Goal: Task Accomplishment & Management: Complete application form

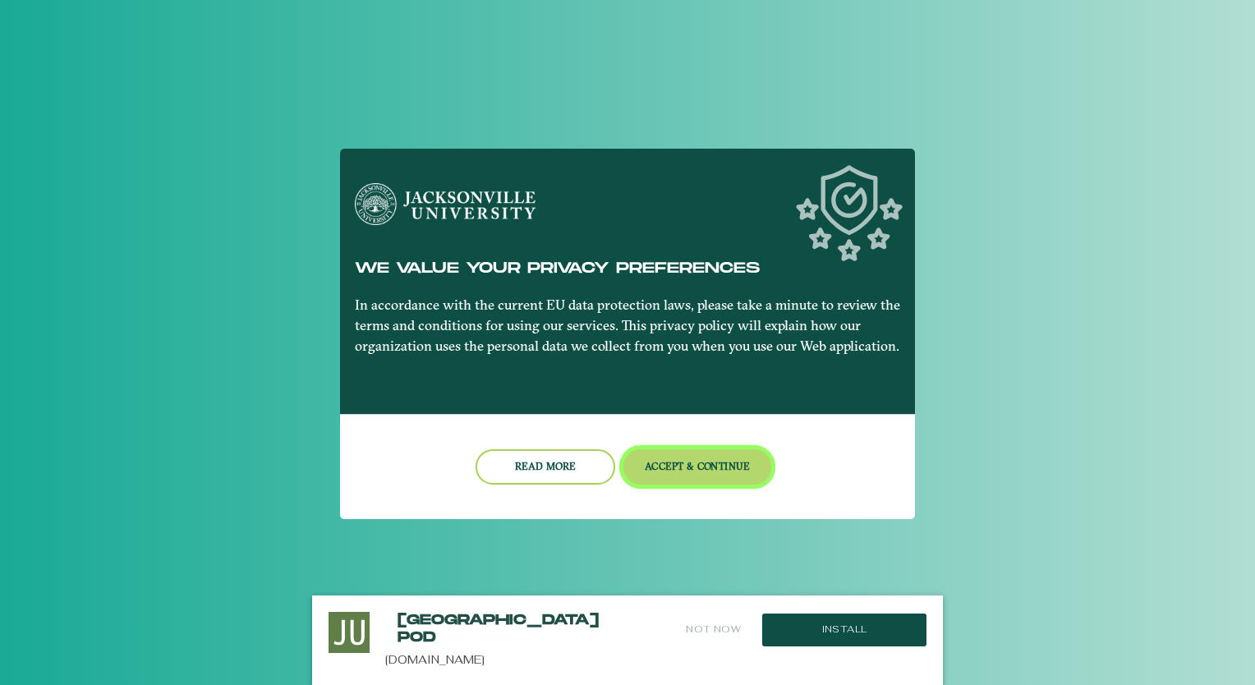
click at [710, 457] on button "Accept & Continue" at bounding box center [697, 466] width 149 height 35
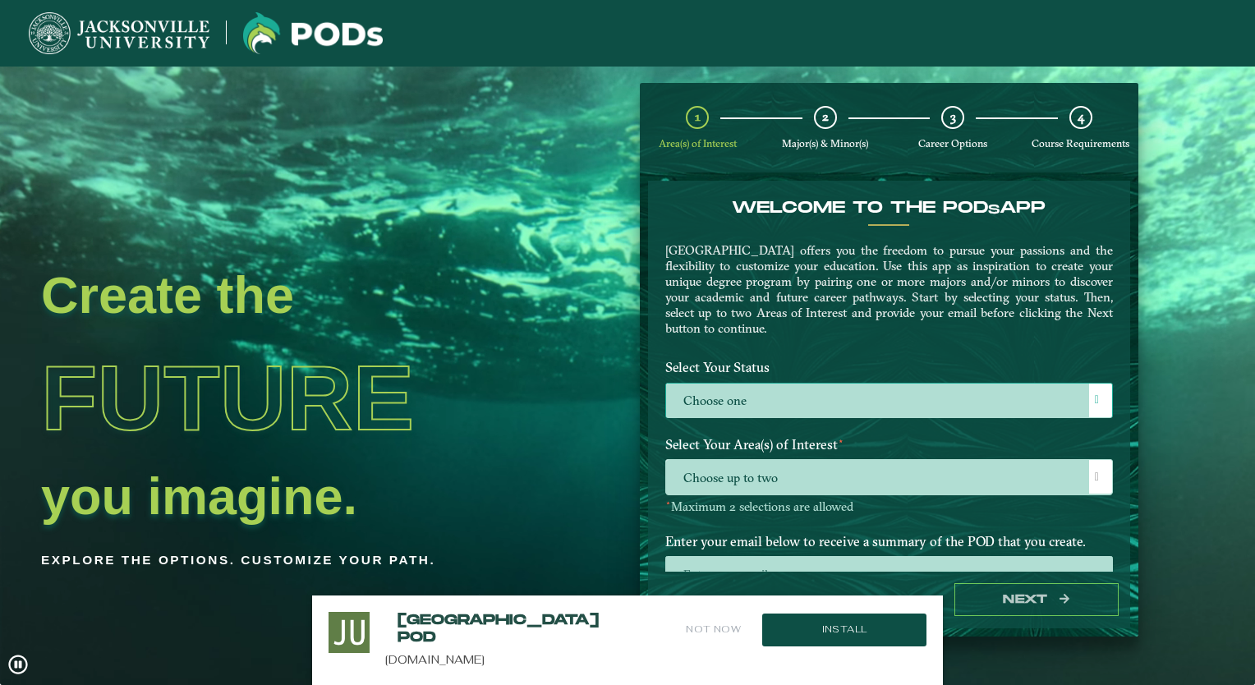
drag, startPoint x: 763, startPoint y: 422, endPoint x: 771, endPoint y: 402, distance: 22.1
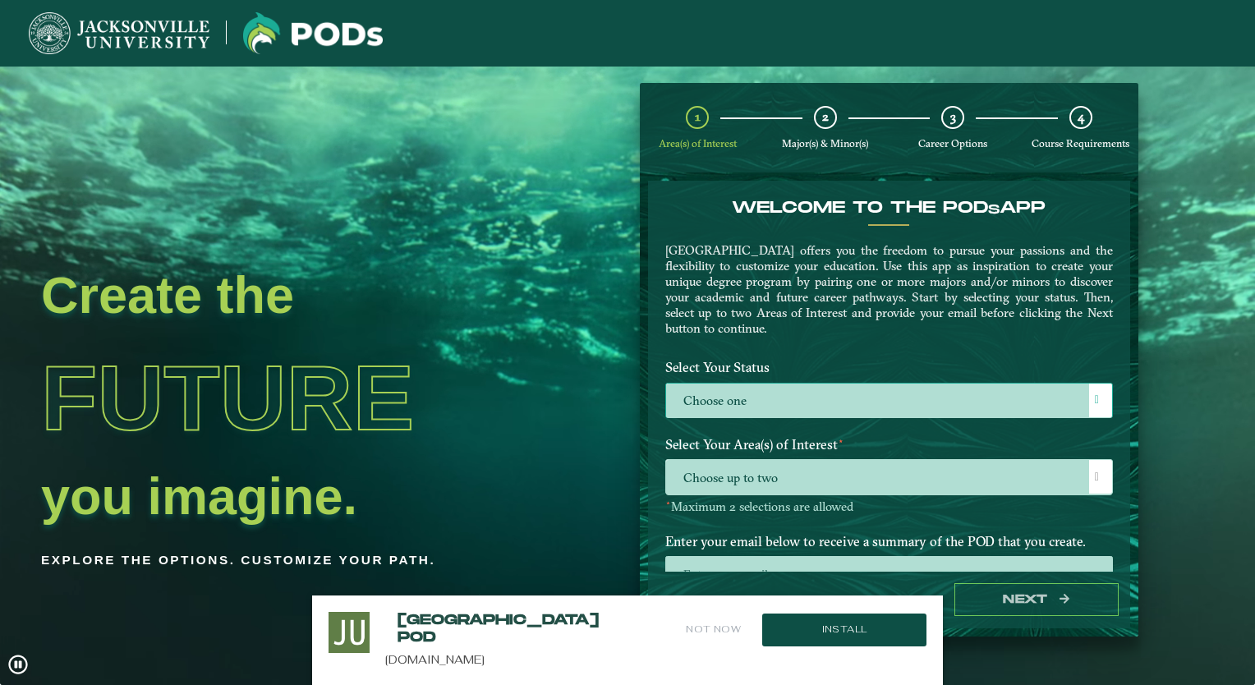
click at [771, 402] on div "Select Your Status Choose one Choose one" at bounding box center [889, 390] width 472 height 77
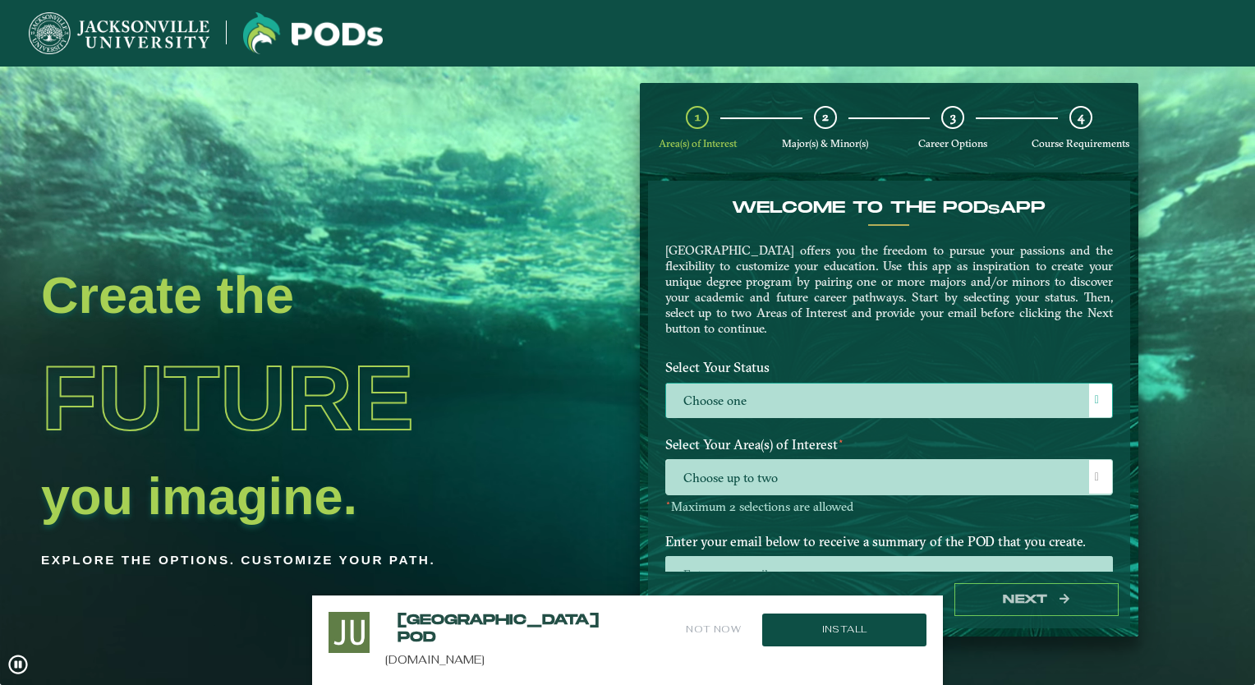
click at [771, 402] on label "Choose one" at bounding box center [889, 400] width 446 height 35
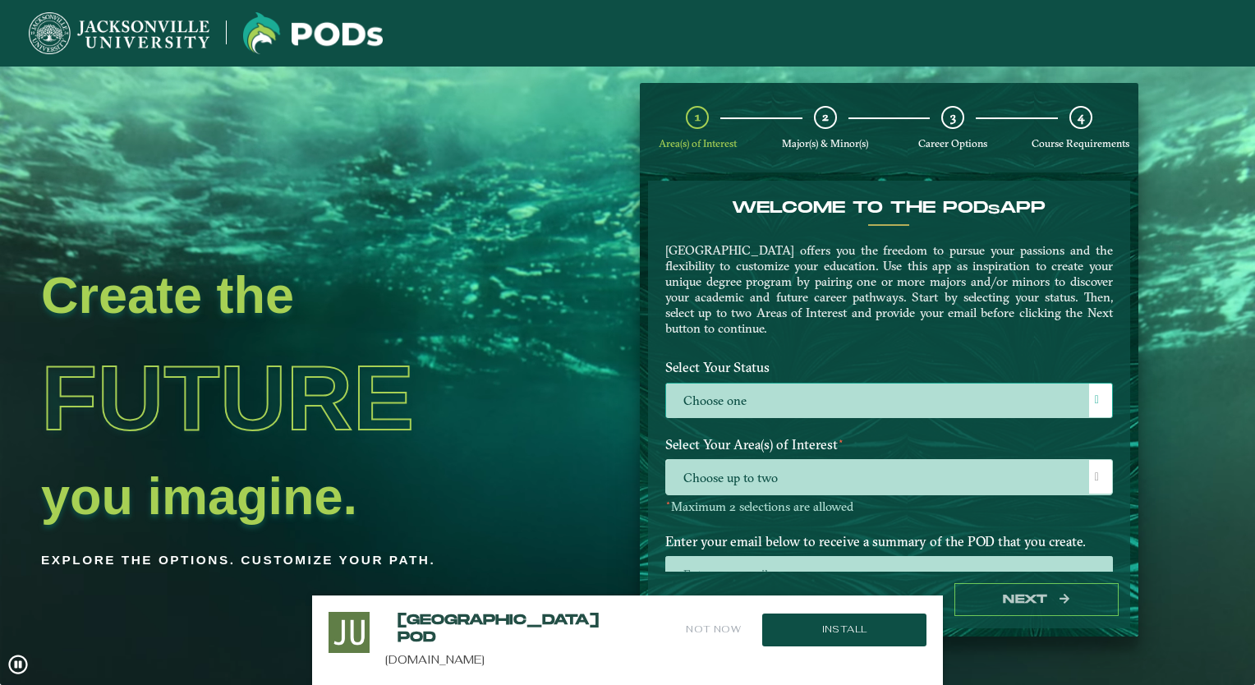
scroll to position [8, 71]
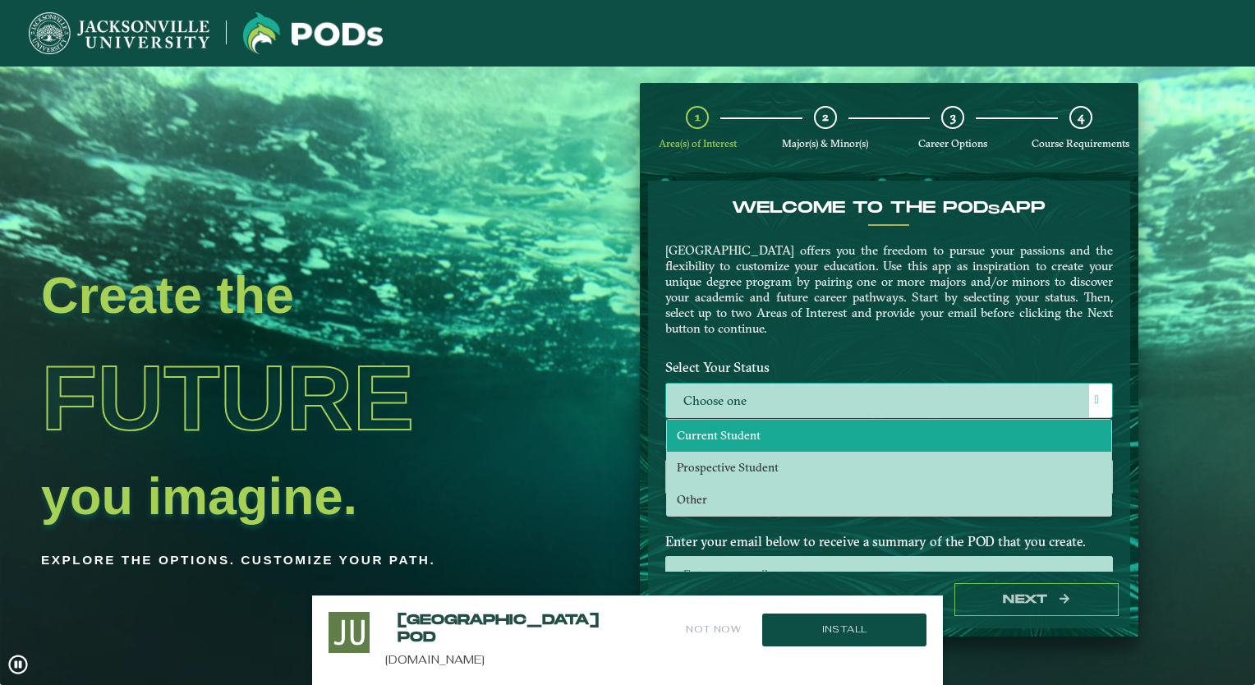
click at [728, 429] on span "Current Student" at bounding box center [719, 435] width 84 height 15
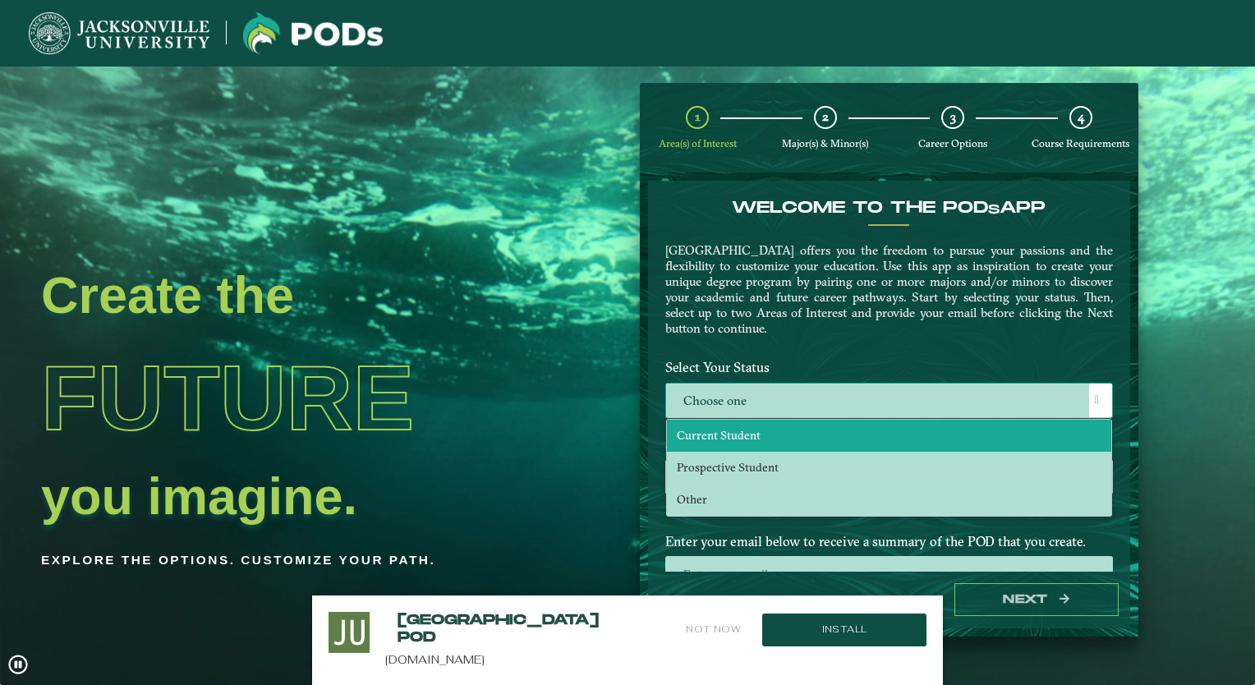
select select "[object Object]"
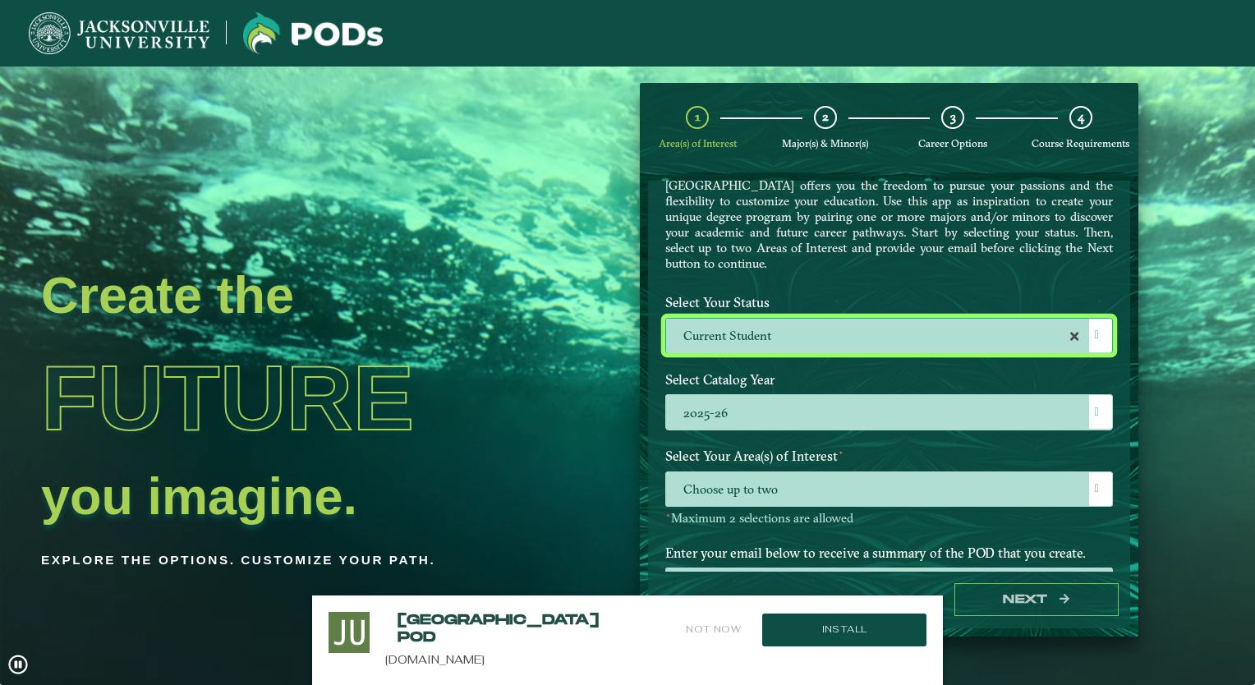
scroll to position [133, 0]
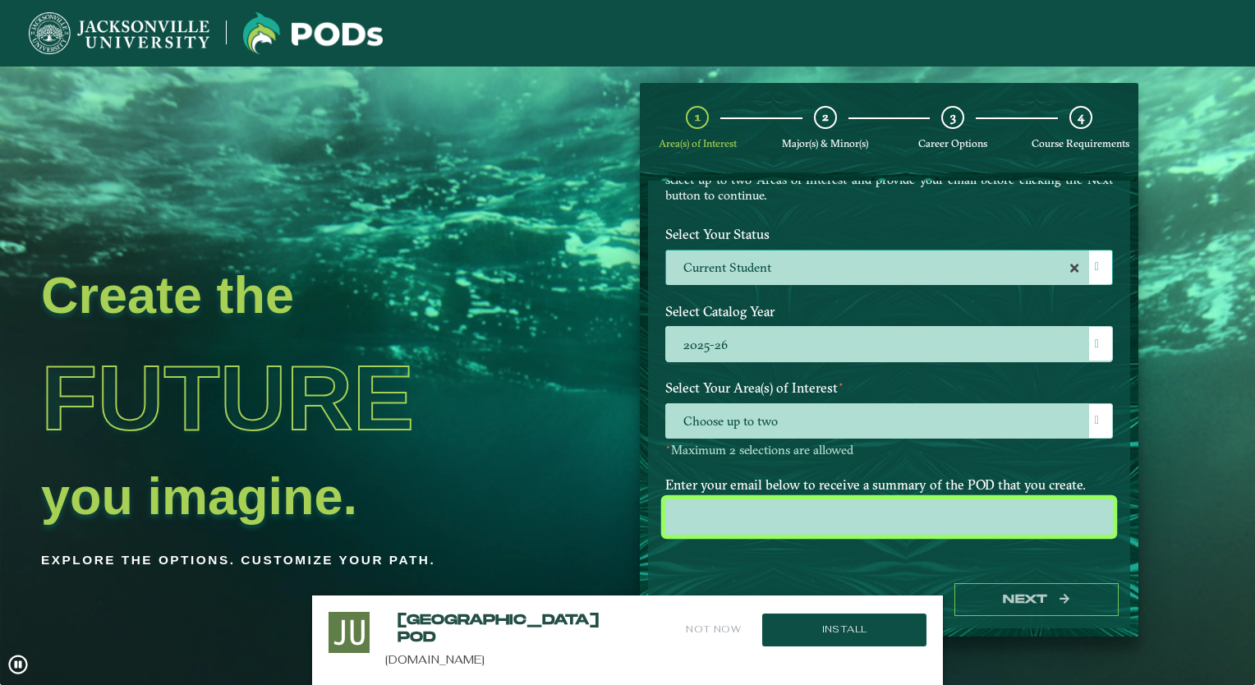
click at [767, 529] on input "email" at bounding box center [889, 516] width 448 height 35
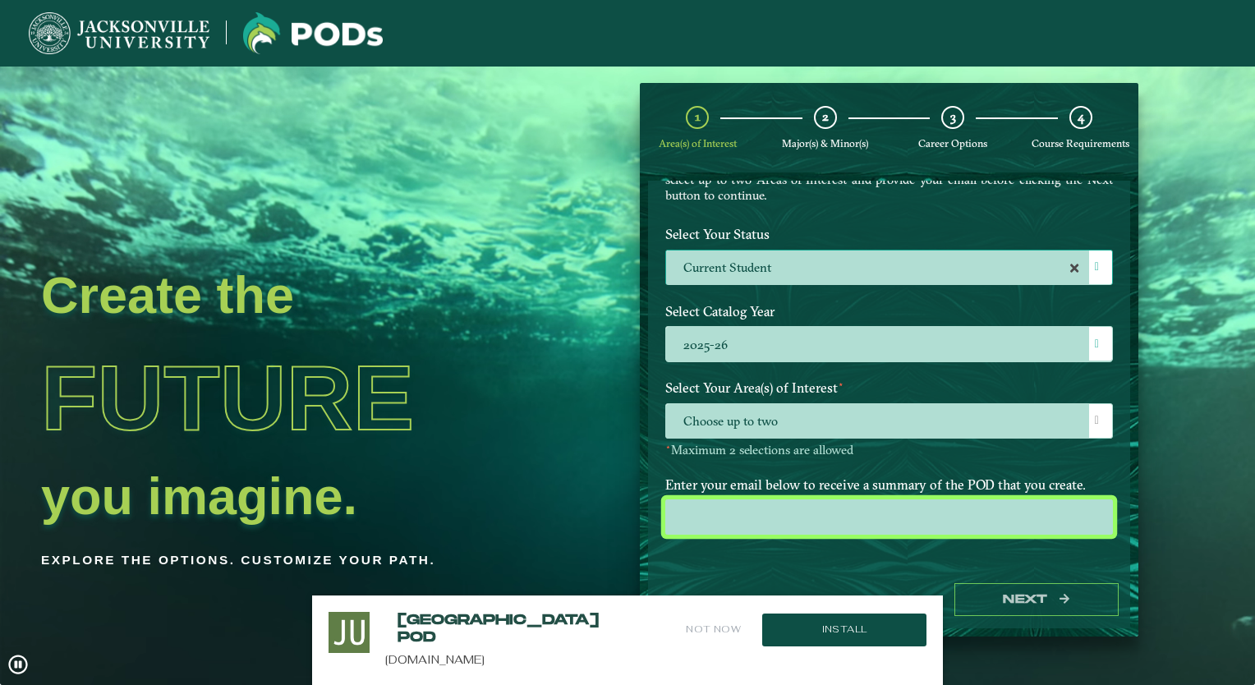
type input "[EMAIL_ADDRESS][DOMAIN_NAME]"
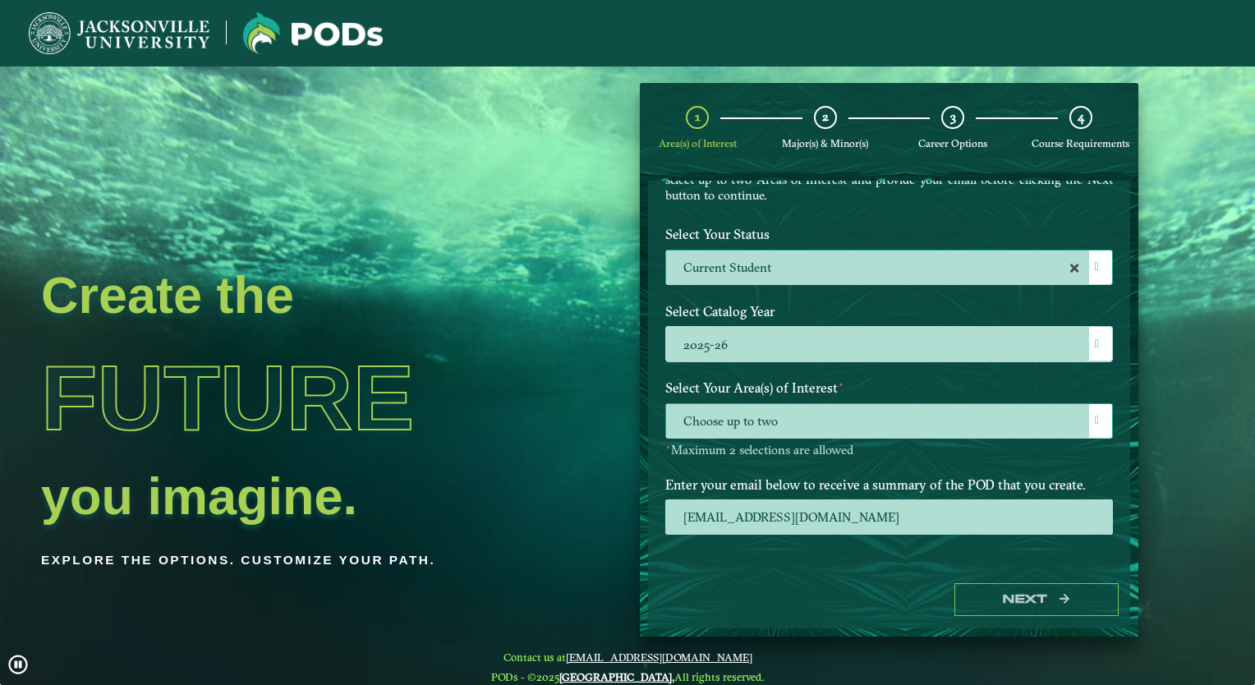
click at [876, 432] on span "Choose up to two" at bounding box center [889, 421] width 446 height 35
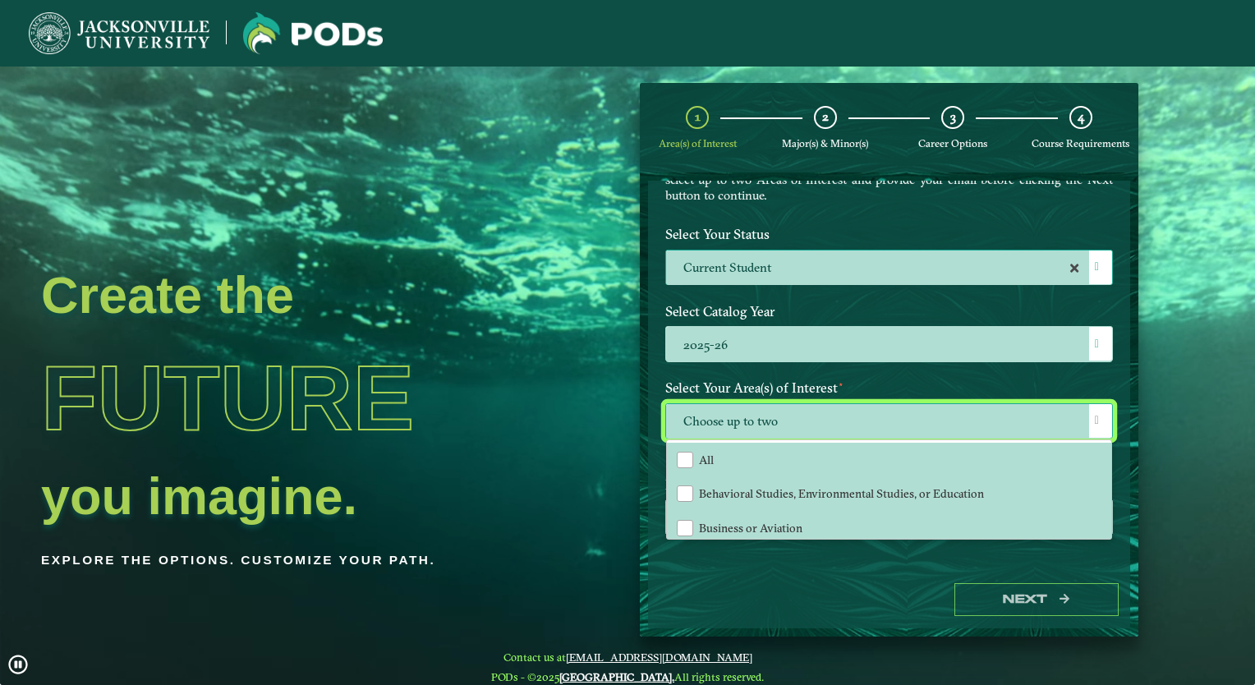
scroll to position [8, 71]
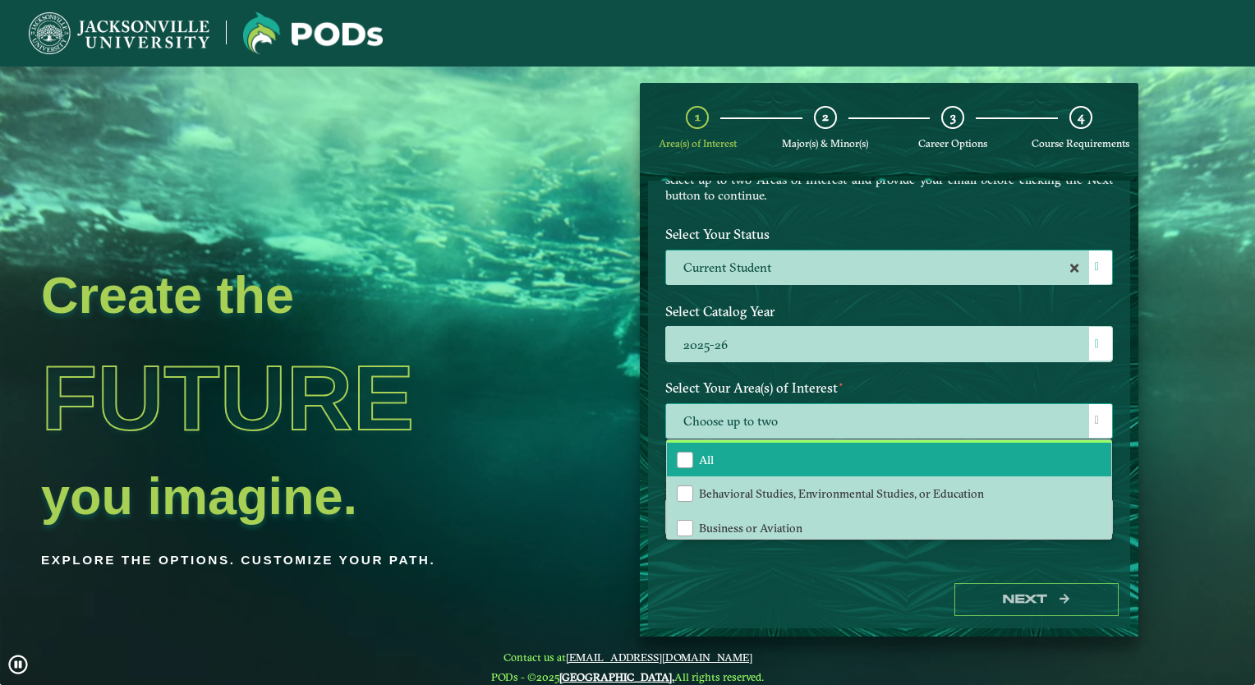
click at [723, 461] on li "All" at bounding box center [889, 460] width 444 height 34
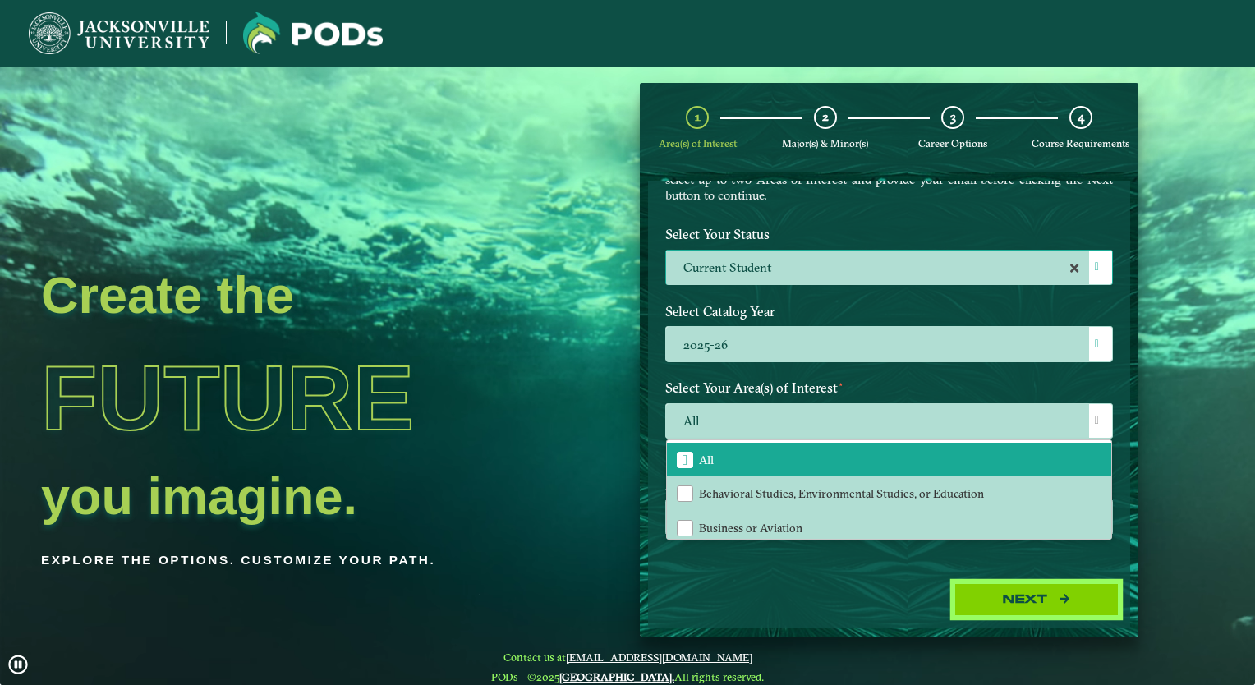
click at [1066, 593] on icon "button" at bounding box center [1064, 598] width 10 height 11
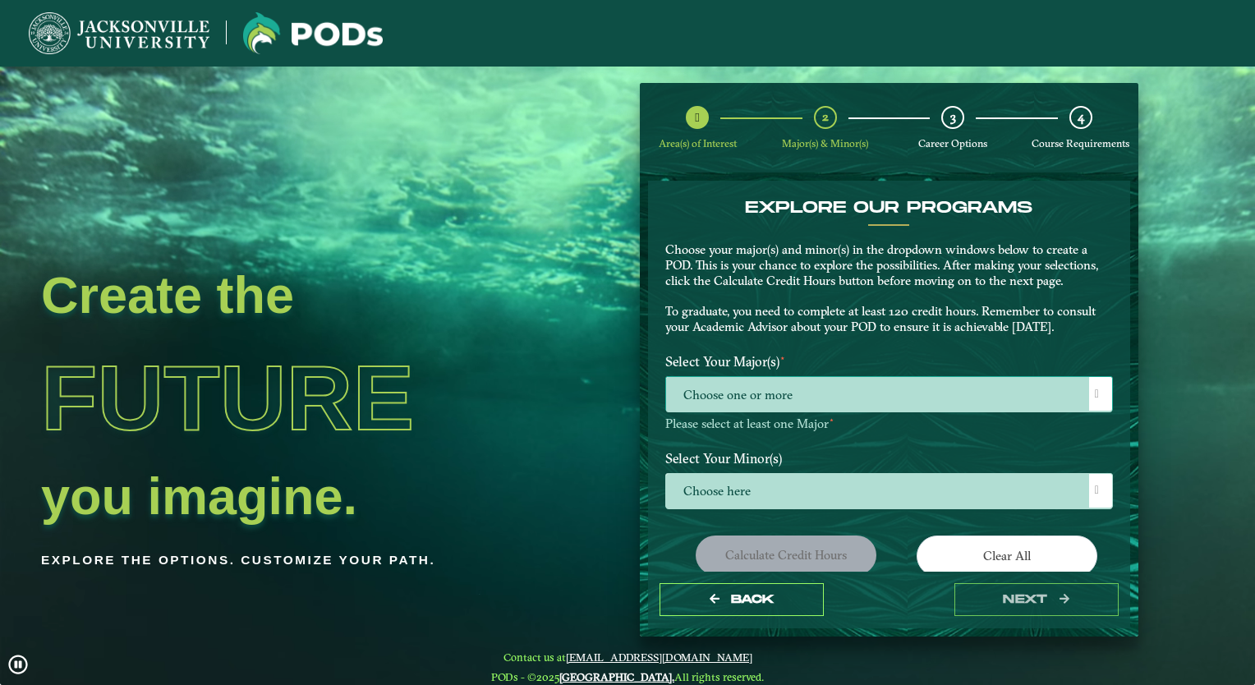
click at [787, 387] on span "Choose one or more" at bounding box center [889, 394] width 446 height 35
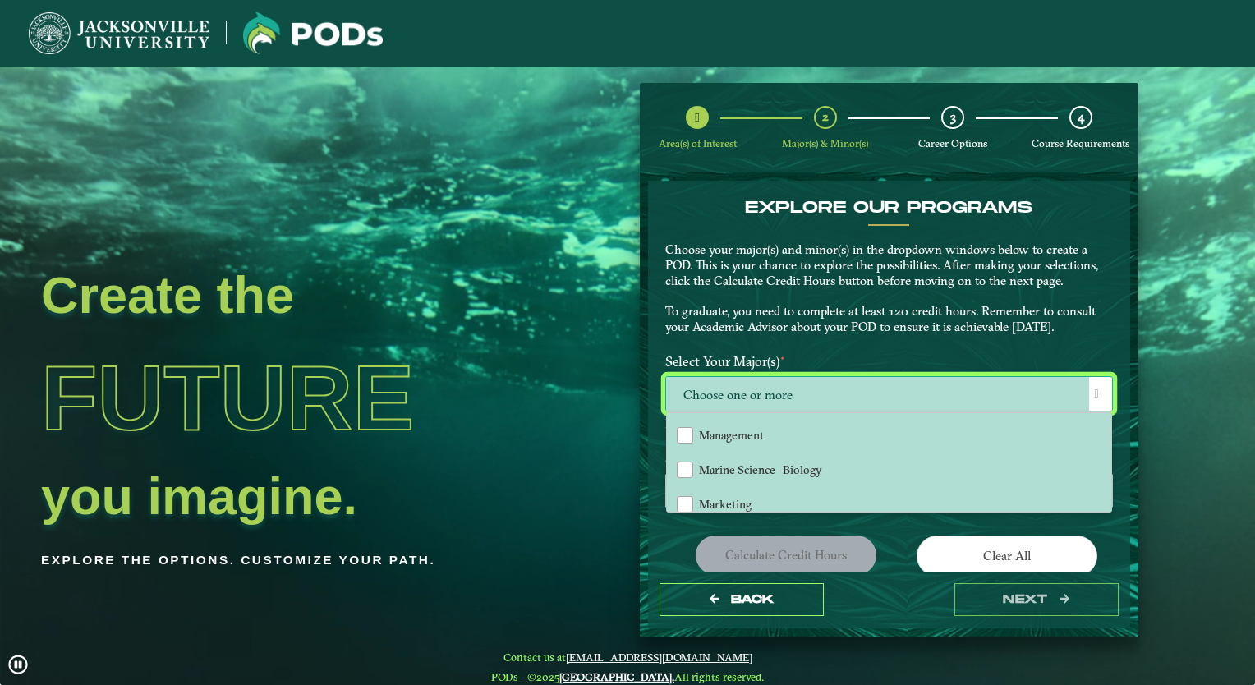
scroll to position [1026, 0]
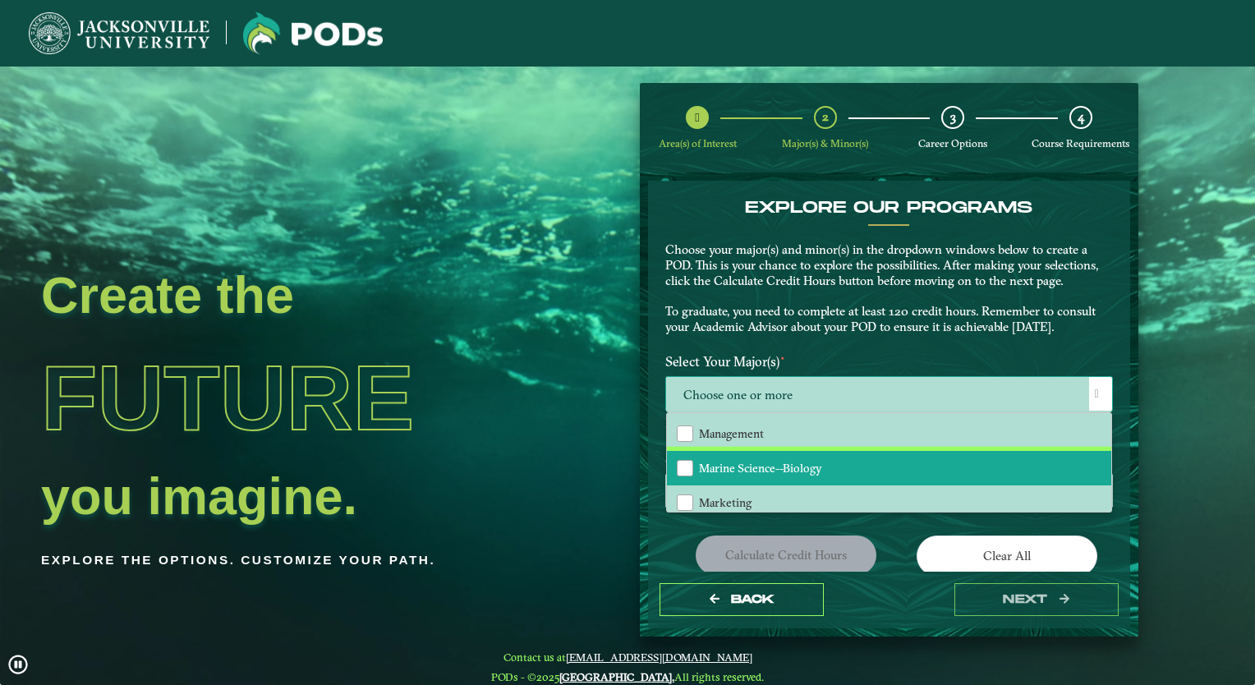
click at [758, 461] on span "Marine Science--Biology" at bounding box center [760, 468] width 123 height 15
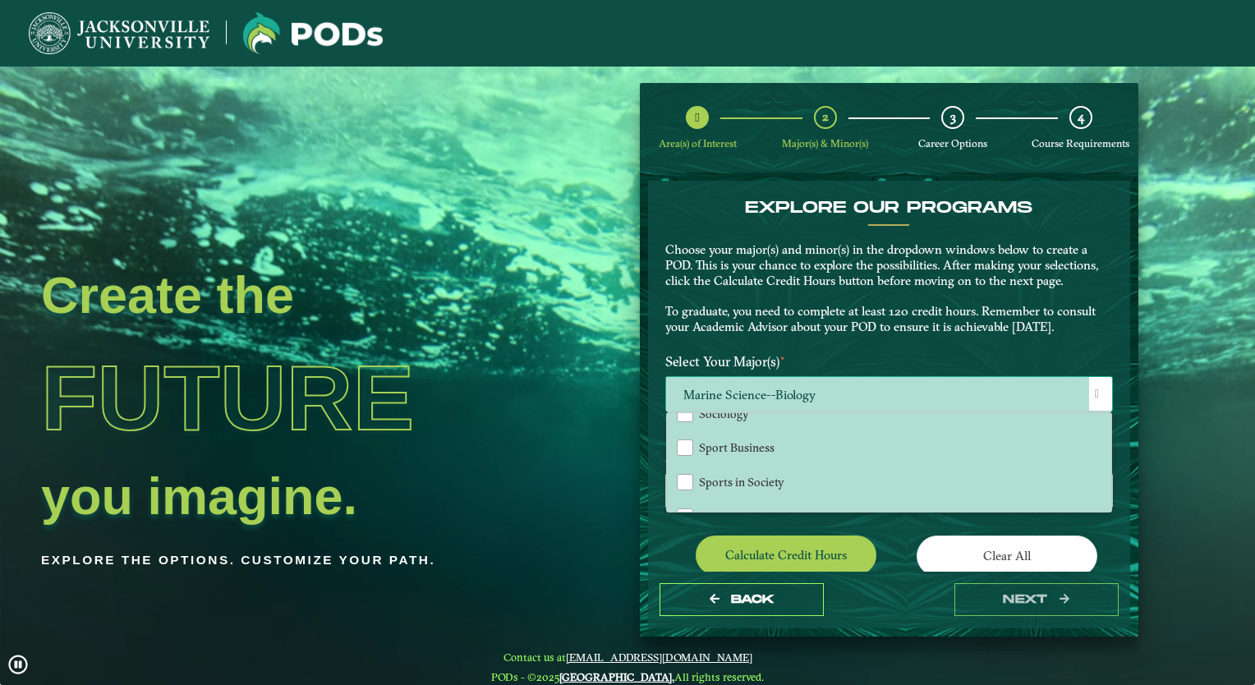
scroll to position [1366, 0]
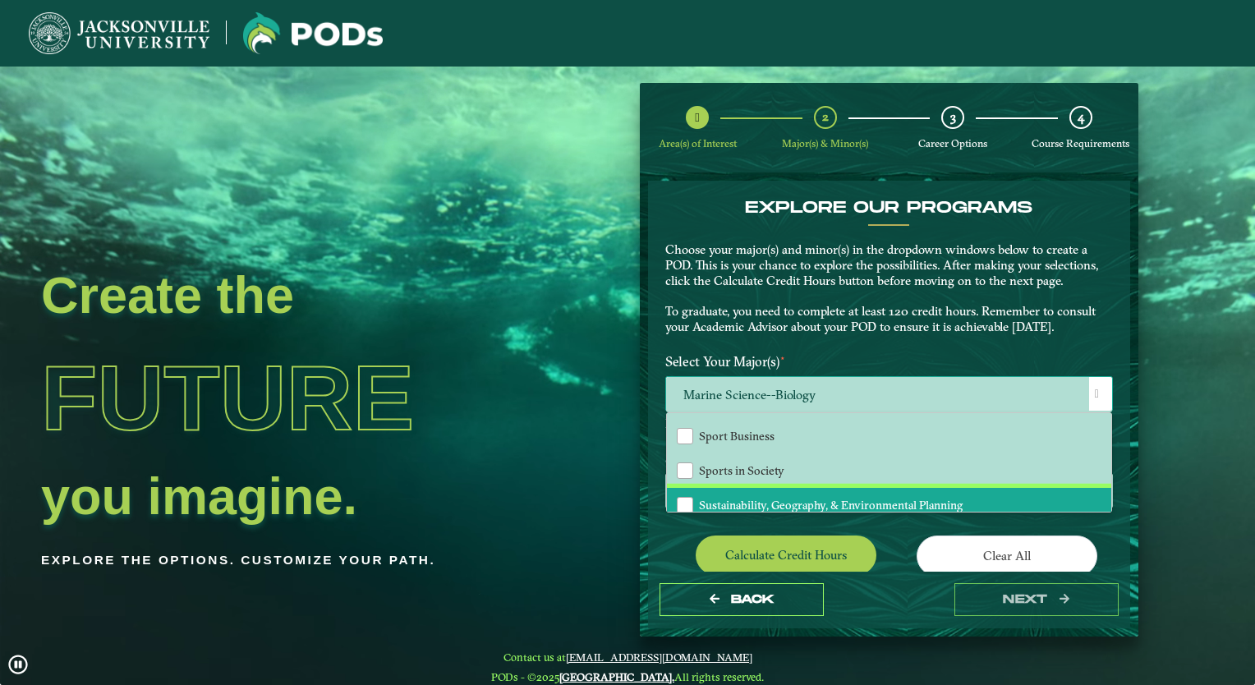
click at [870, 498] on span "Sustainability, Geography, & Environmental Planning" at bounding box center [831, 505] width 264 height 15
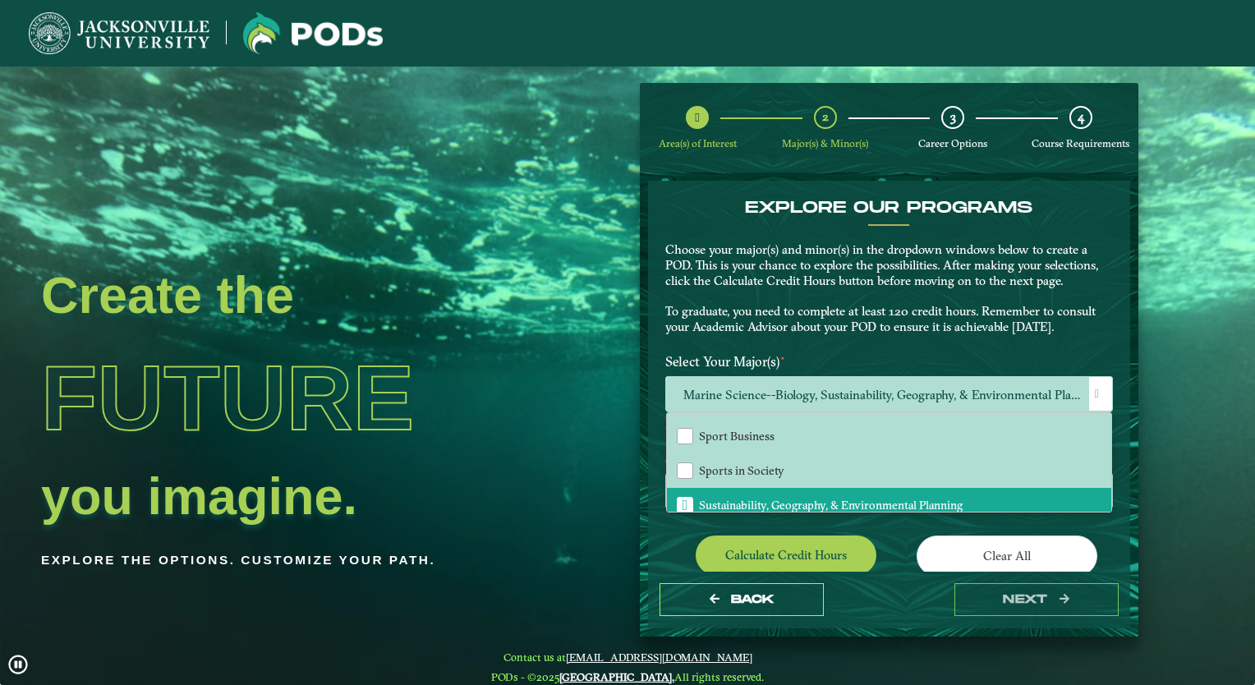
click at [1107, 505] on div "Choose here" at bounding box center [889, 493] width 472 height 40
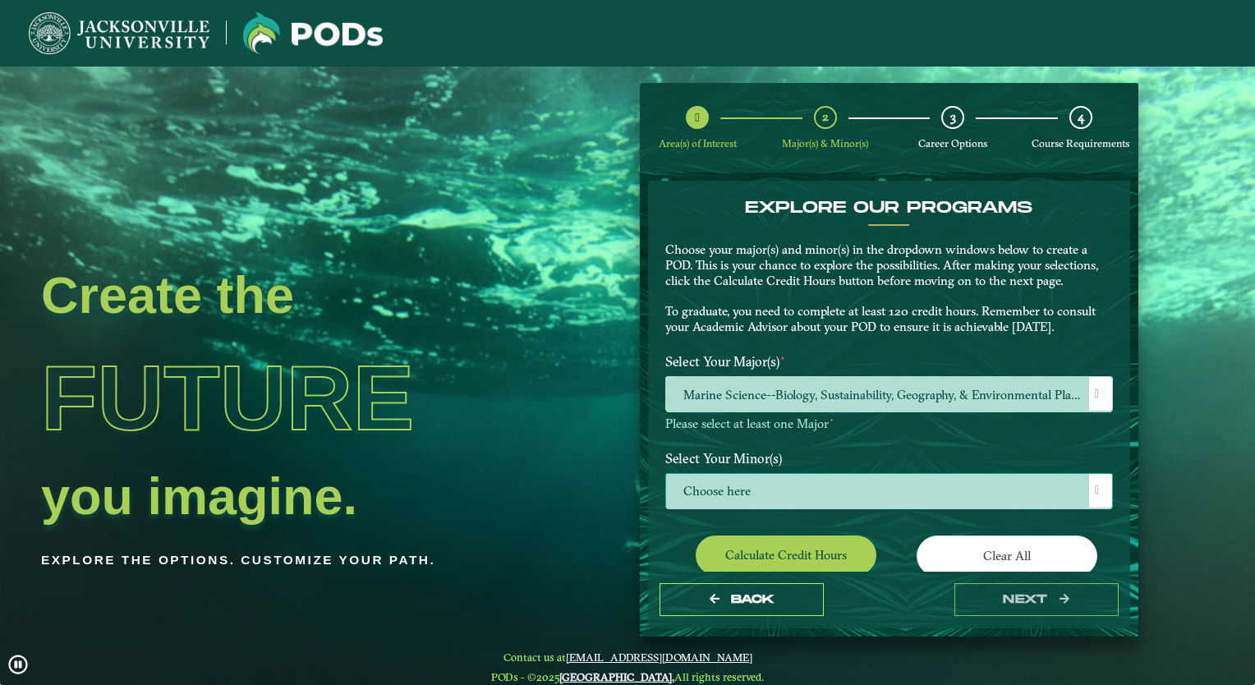
click at [815, 490] on span "Choose here" at bounding box center [889, 491] width 446 height 35
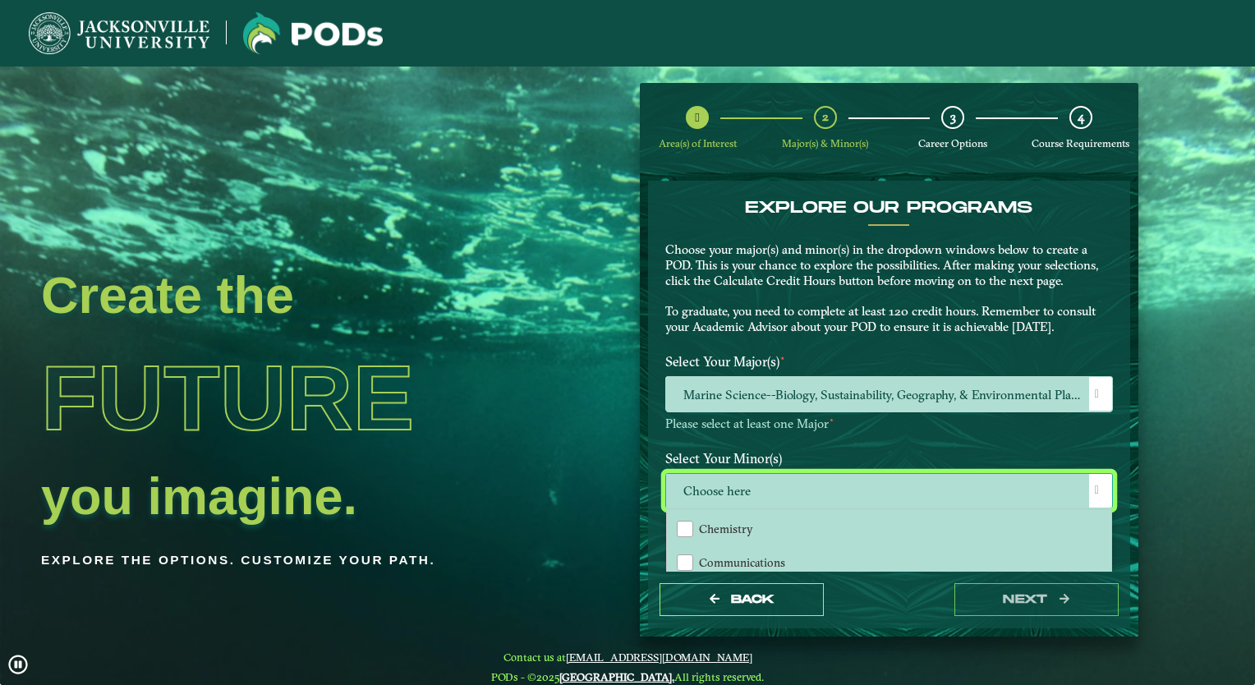
scroll to position [371, 0]
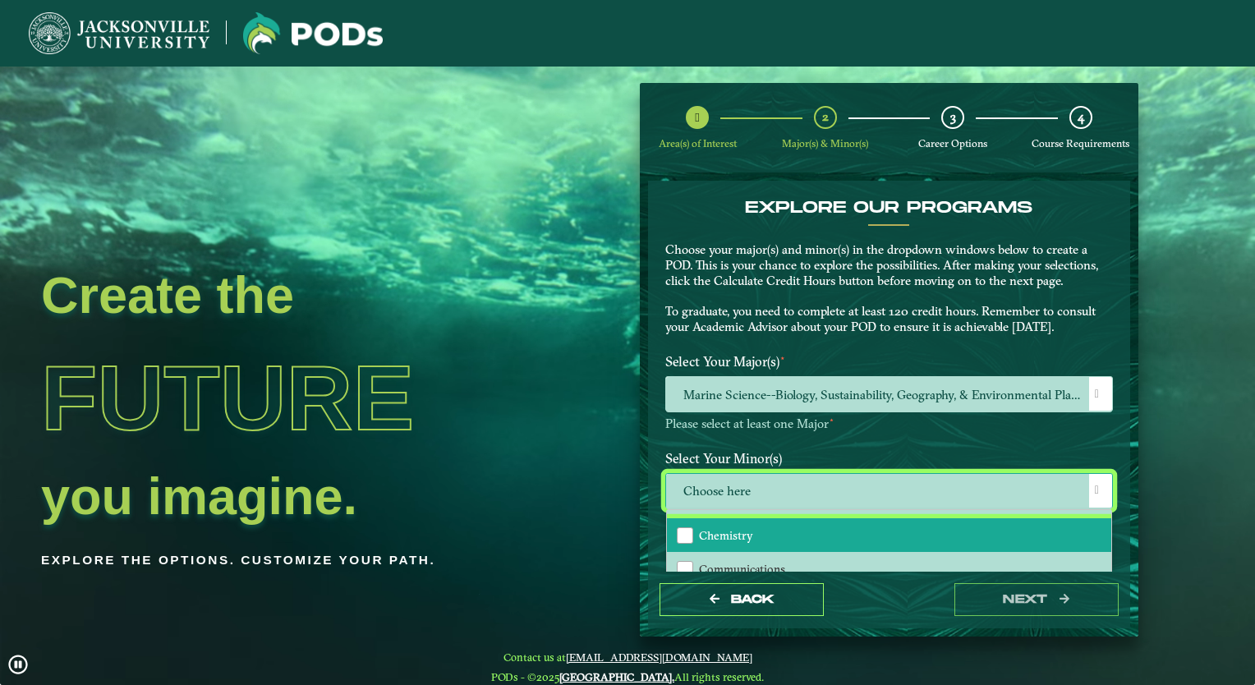
click at [722, 528] on span "Chemistry" at bounding box center [726, 535] width 54 height 15
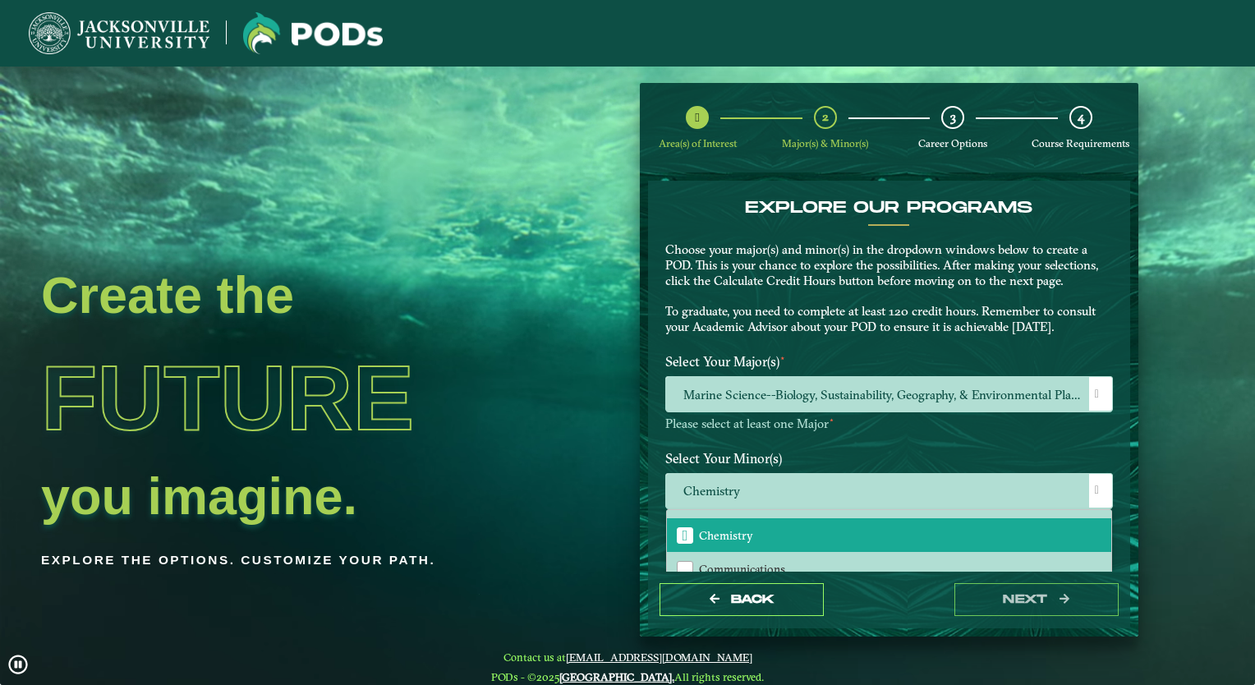
click at [1099, 429] on p "Please select at least one Major ⋆" at bounding box center [889, 424] width 448 height 16
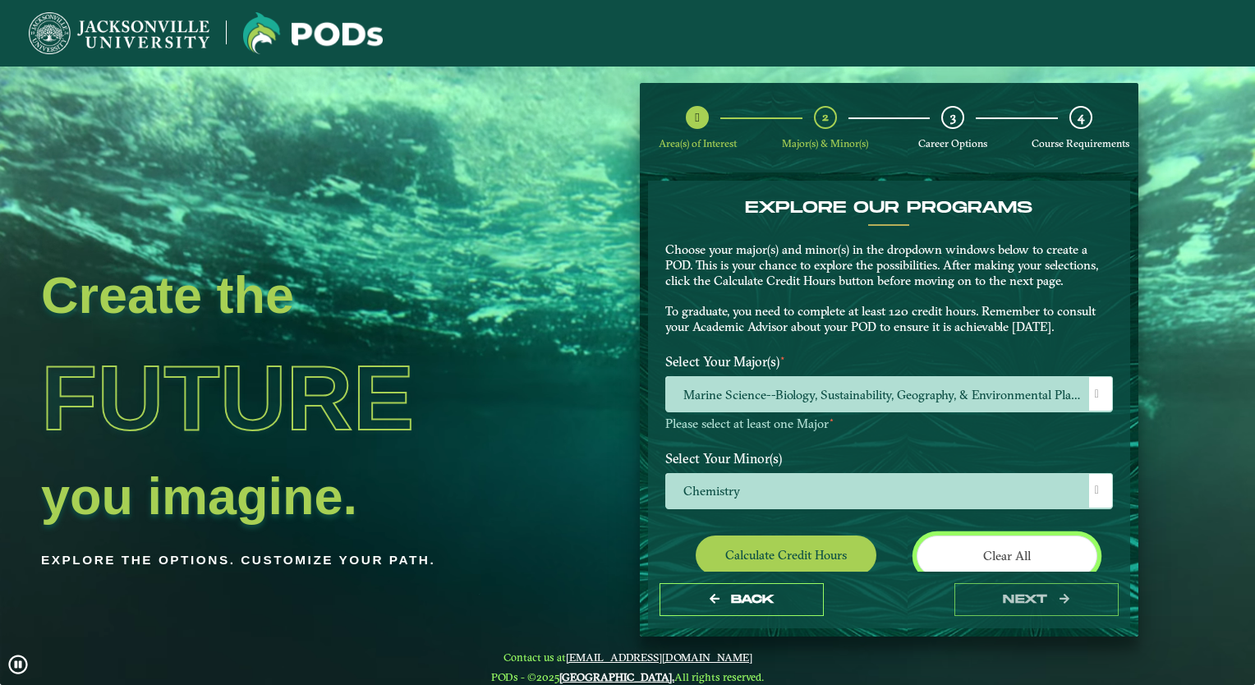
click at [1002, 548] on button "Clear All" at bounding box center [1006, 555] width 181 height 40
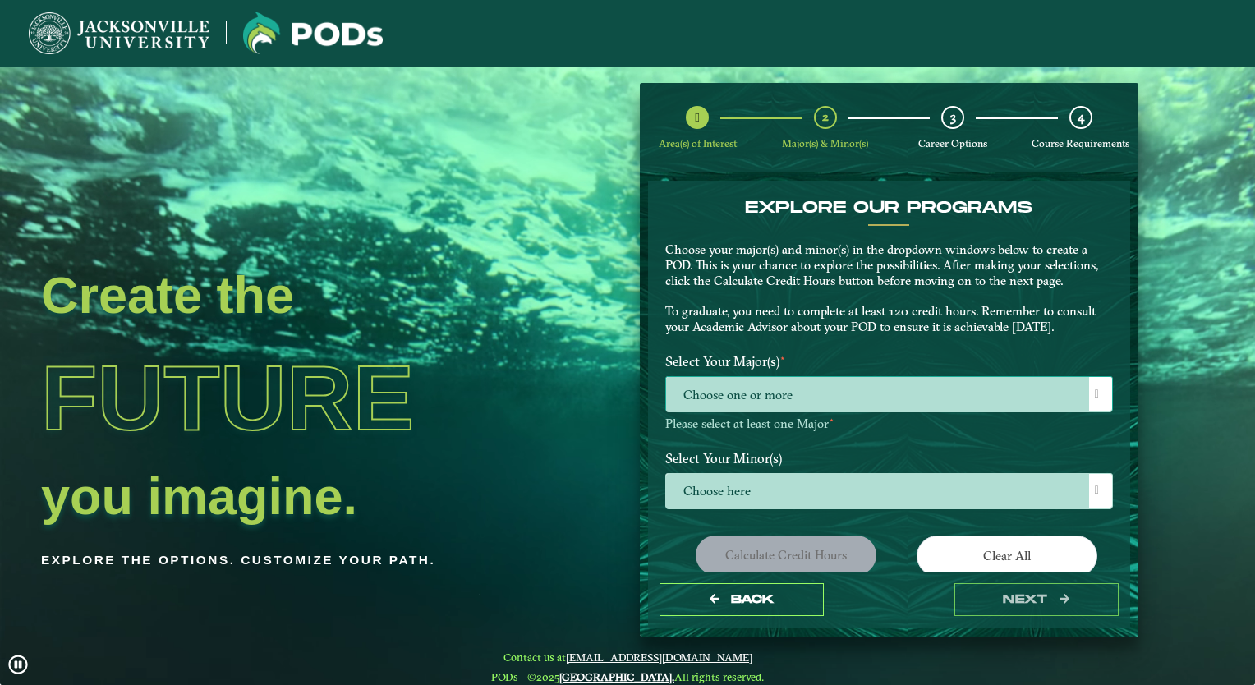
click at [1008, 383] on span "Choose one or more" at bounding box center [889, 394] width 446 height 35
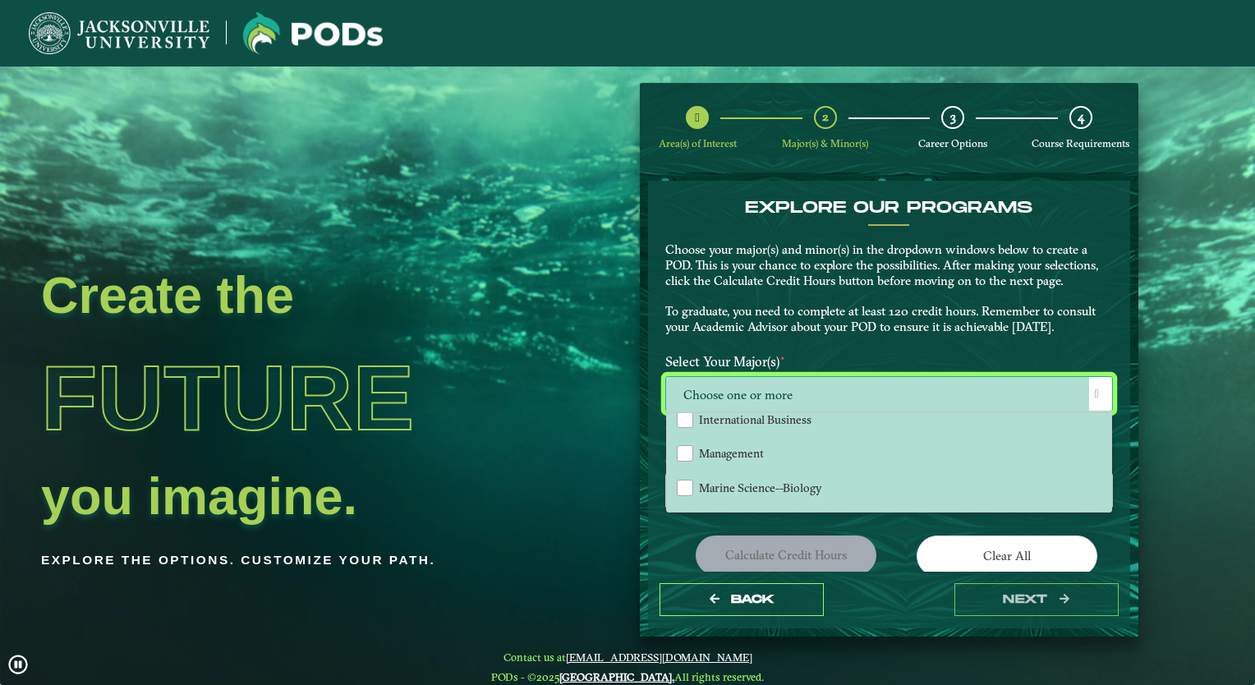
scroll to position [985, 0]
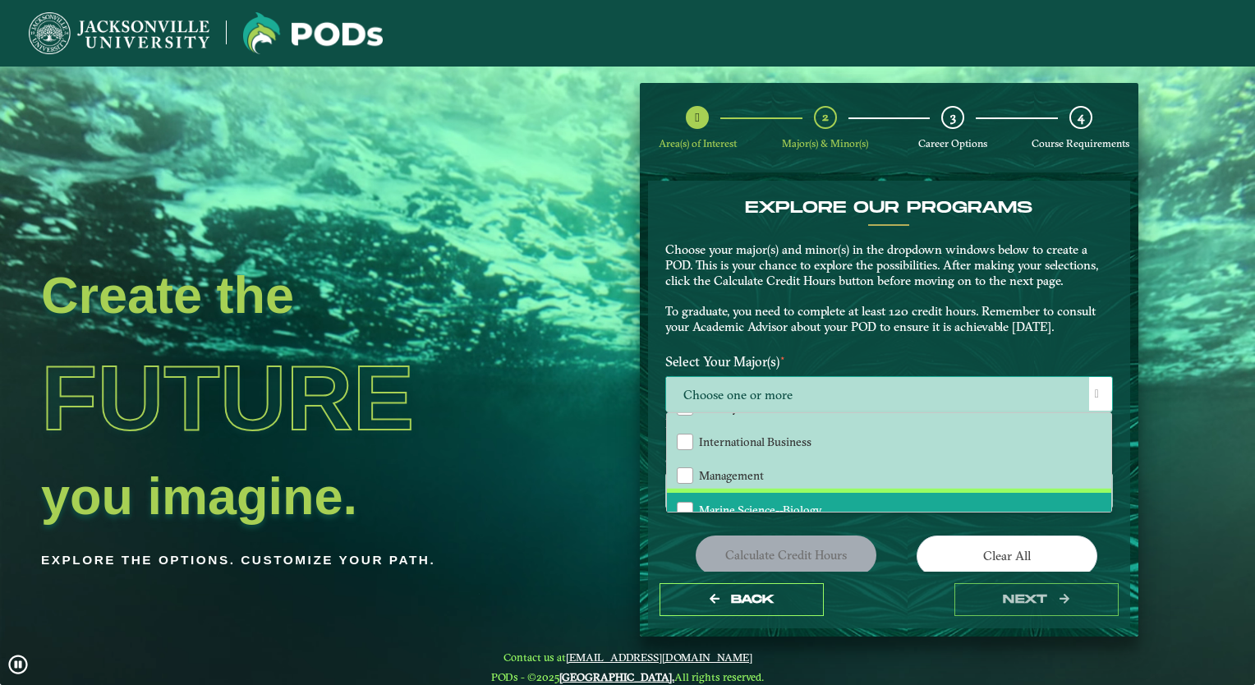
click at [763, 493] on li "Marine Science--Biology" at bounding box center [889, 510] width 444 height 34
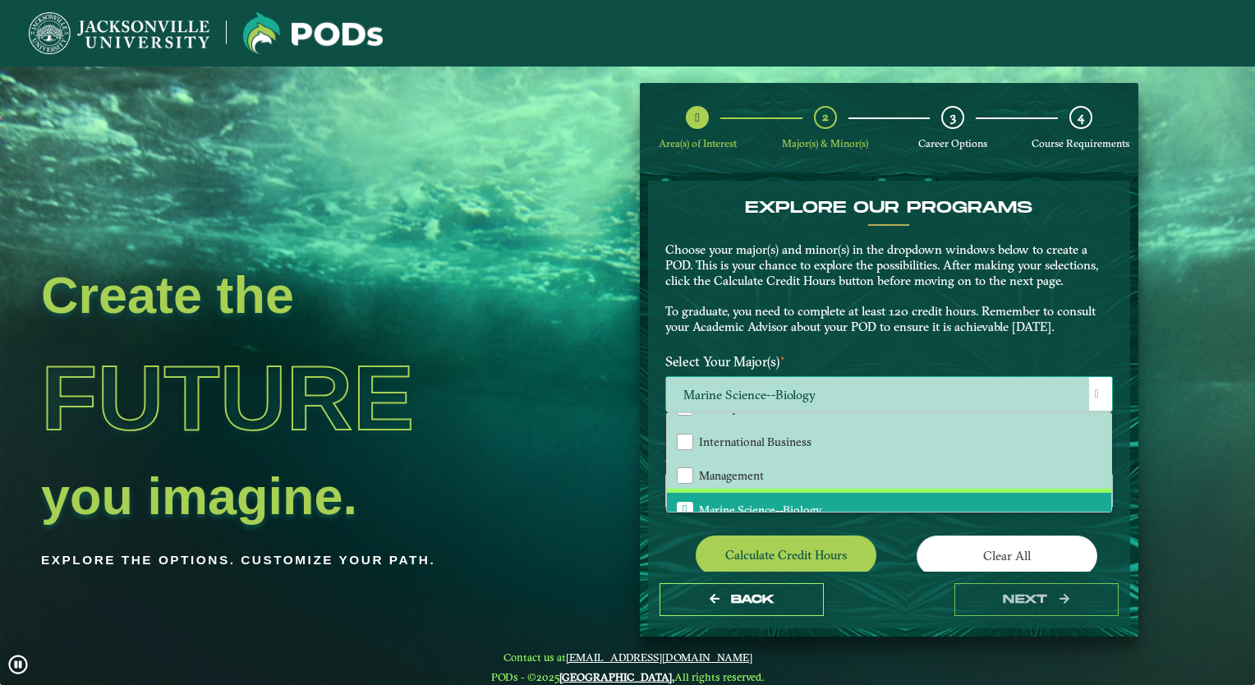
scroll to position [1432, 0]
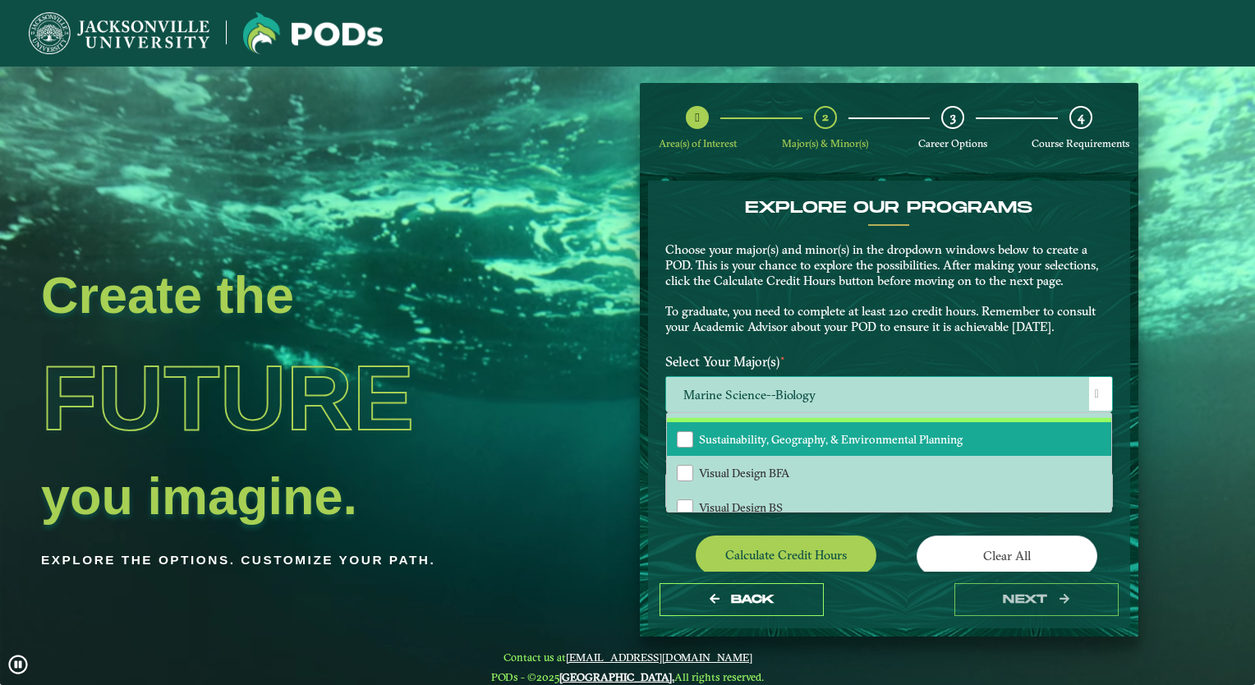
click at [757, 422] on li "Sustainability, Geography, & Environmental Planning" at bounding box center [889, 439] width 444 height 34
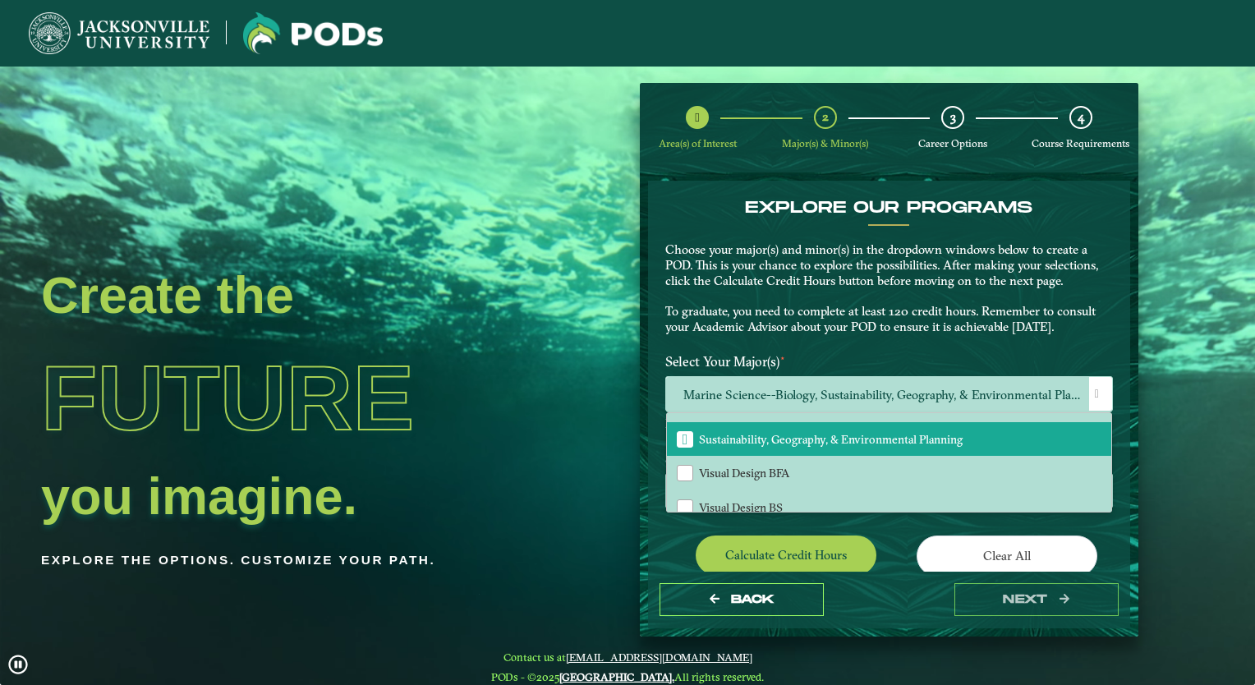
click at [907, 527] on div "EXPLORE OUR PROGRAMS Choose your major(s) and minor(s) in the dropdown windows …" at bounding box center [889, 465] width 448 height 535
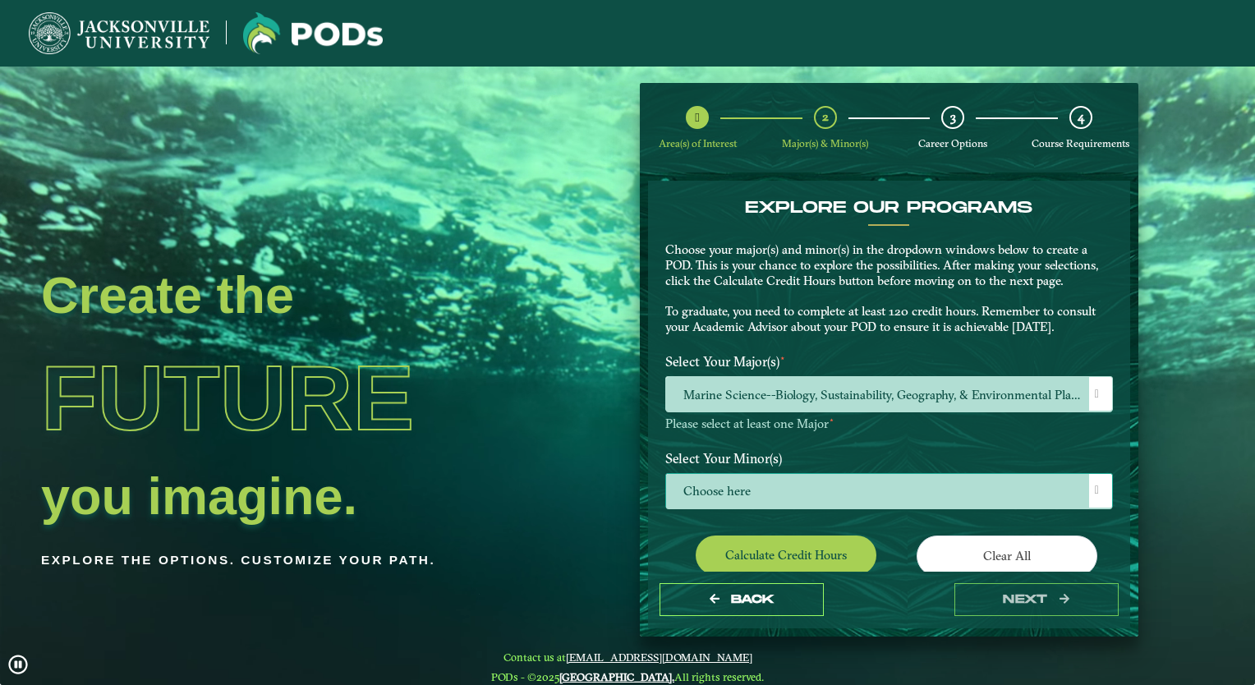
click at [809, 498] on span "Choose here" at bounding box center [889, 491] width 446 height 35
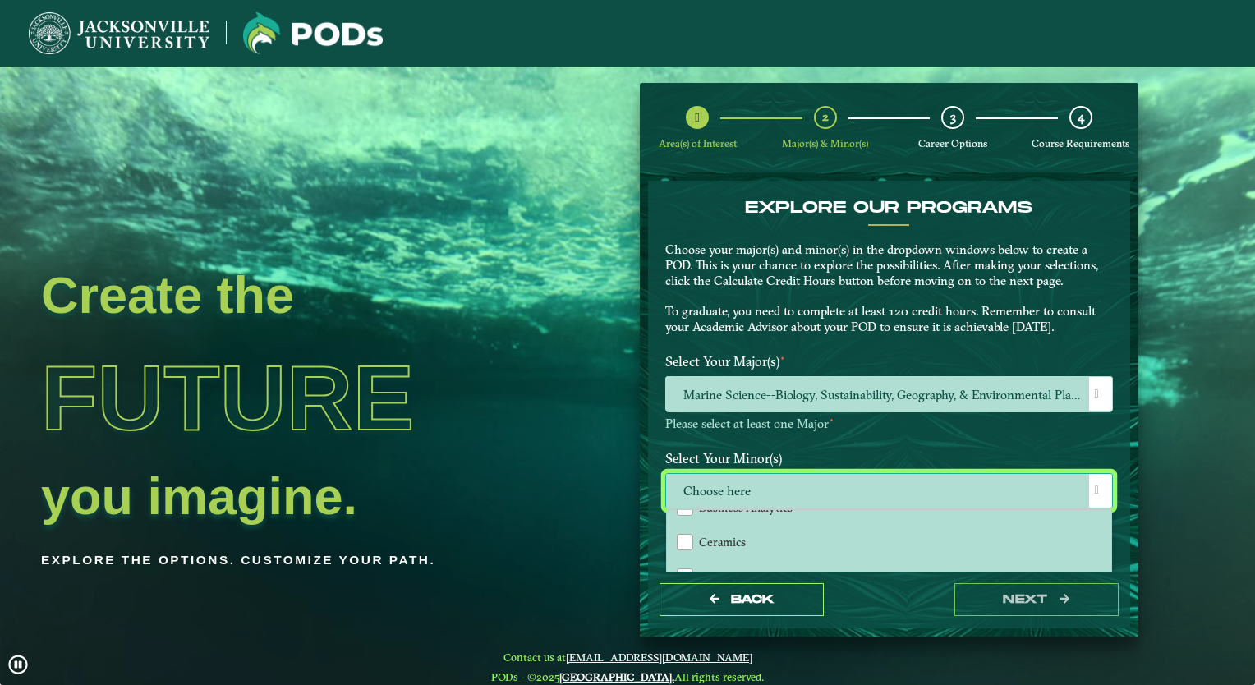
scroll to position [361, 0]
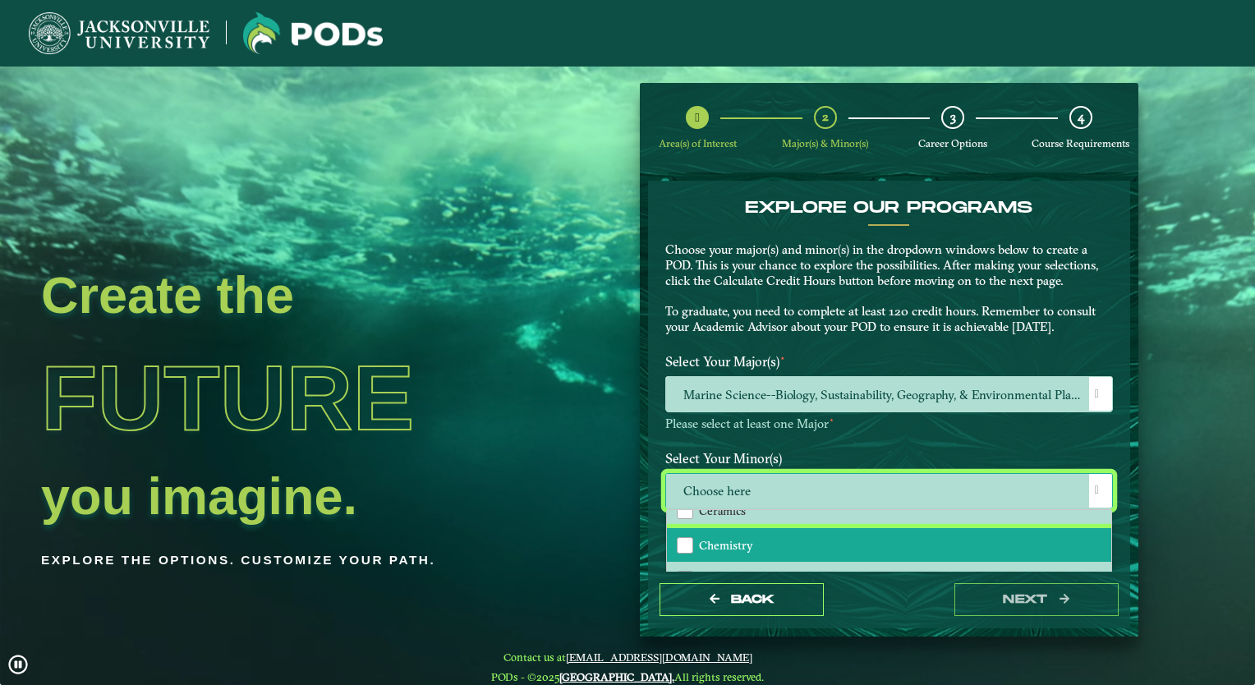
click at [717, 543] on span "Chemistry" at bounding box center [726, 545] width 54 height 15
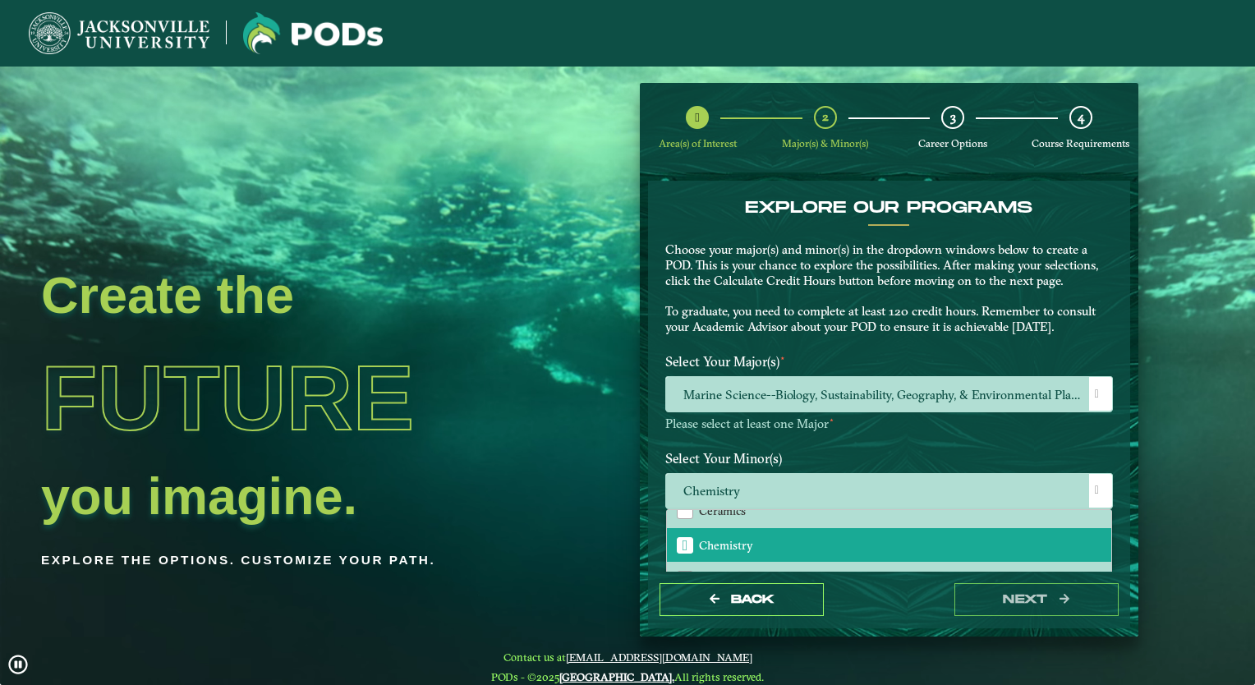
click at [1030, 450] on label "Select Your Minor(s)" at bounding box center [889, 458] width 472 height 30
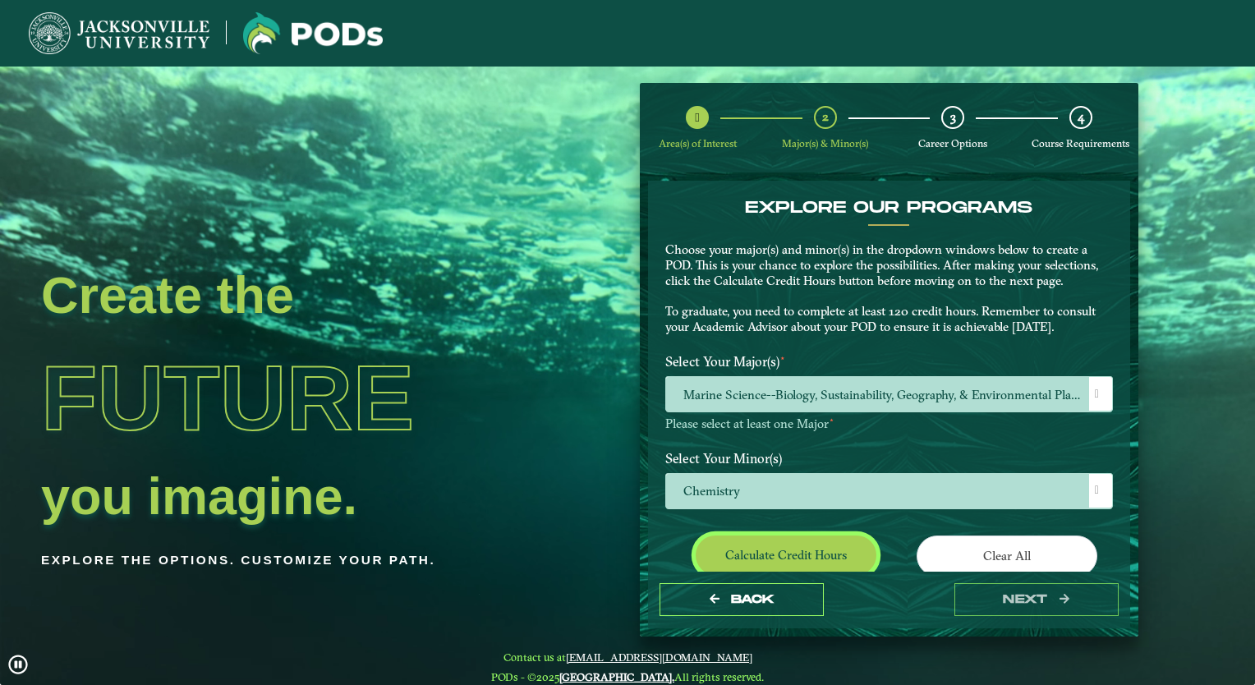
click at [773, 552] on button "Calculate credit hours" at bounding box center [785, 554] width 181 height 39
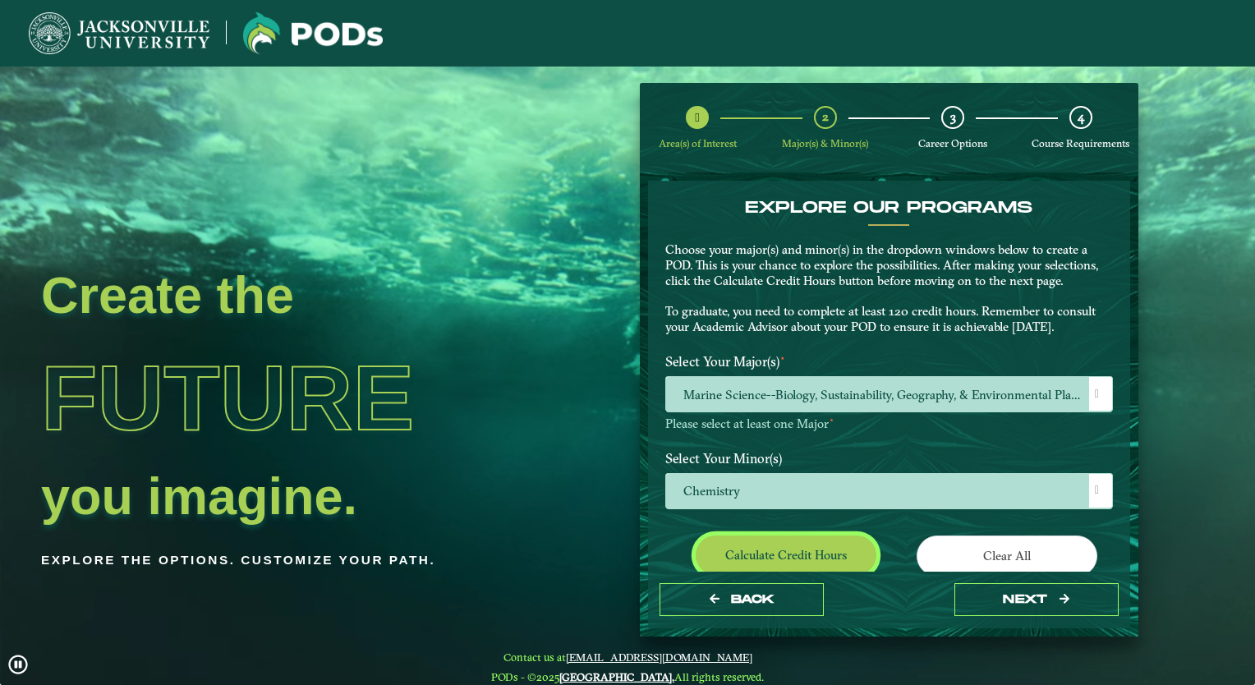
scroll to position [129, 0]
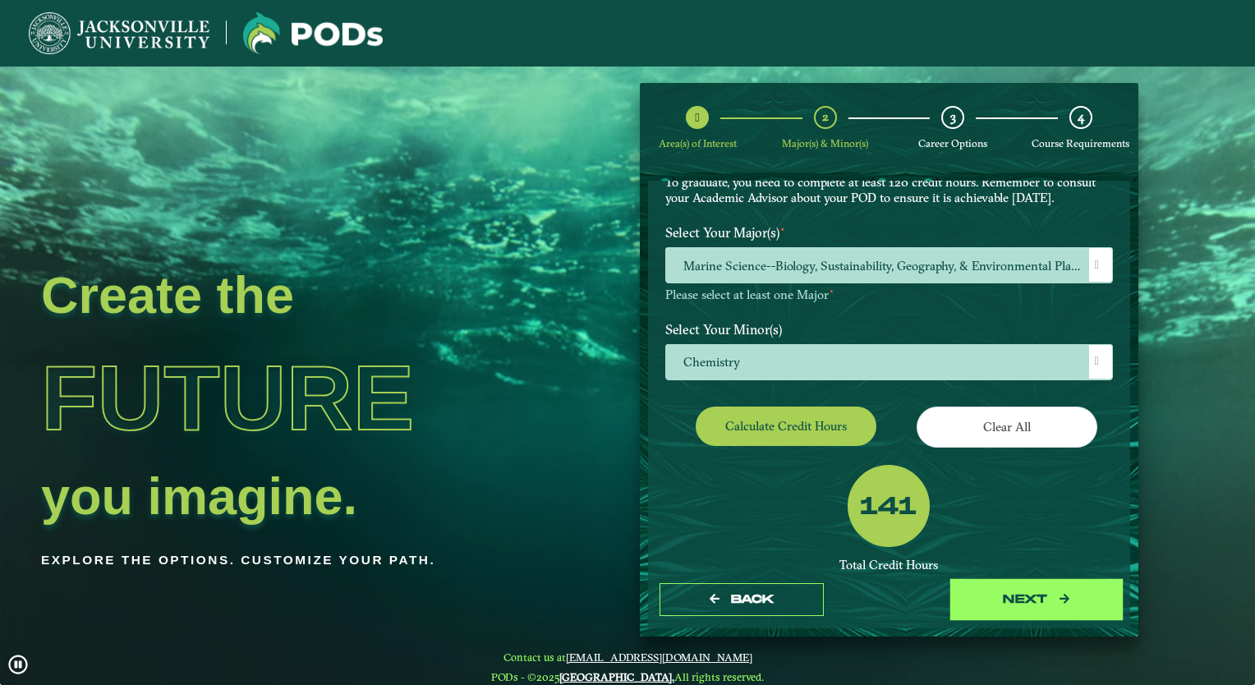
click at [1060, 605] on button "next" at bounding box center [1036, 600] width 164 height 34
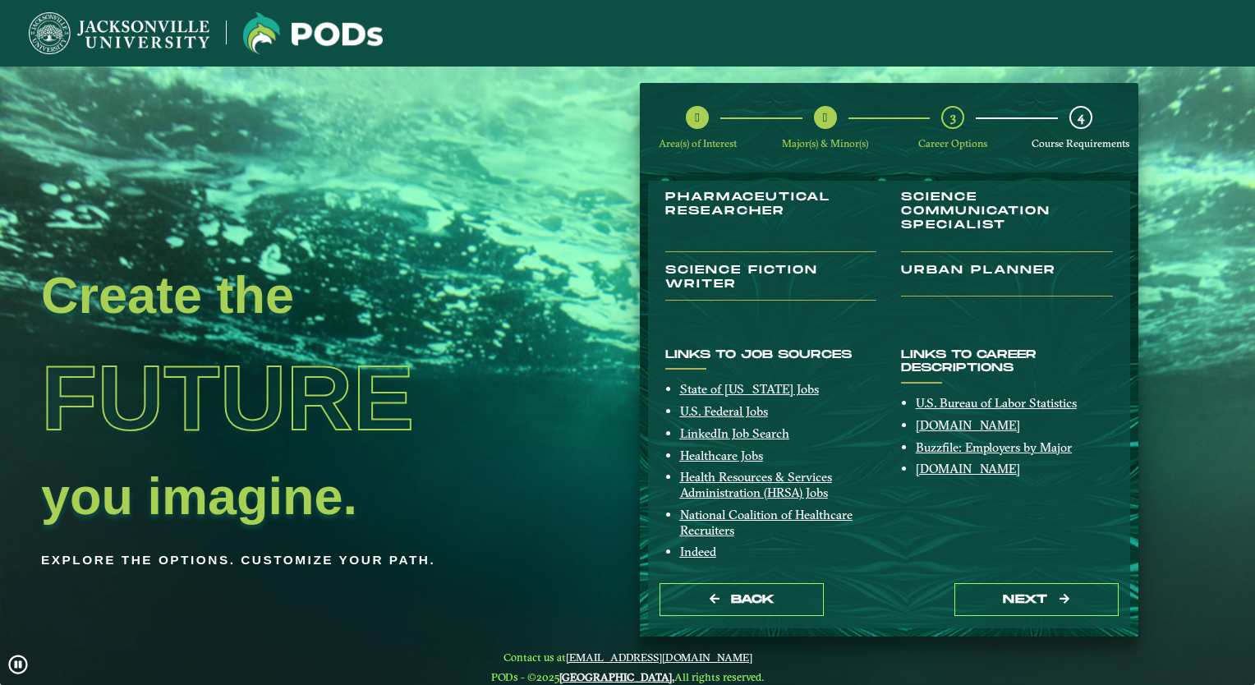
scroll to position [309, 0]
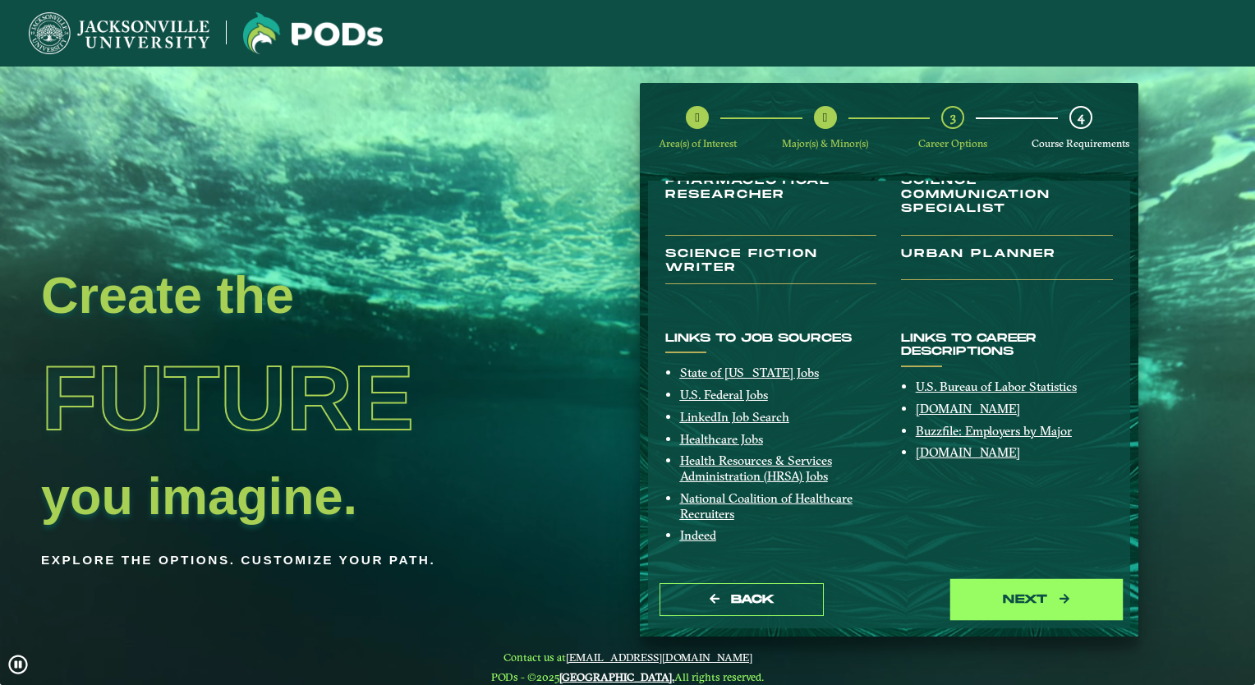
click at [1028, 599] on button "next" at bounding box center [1036, 600] width 164 height 34
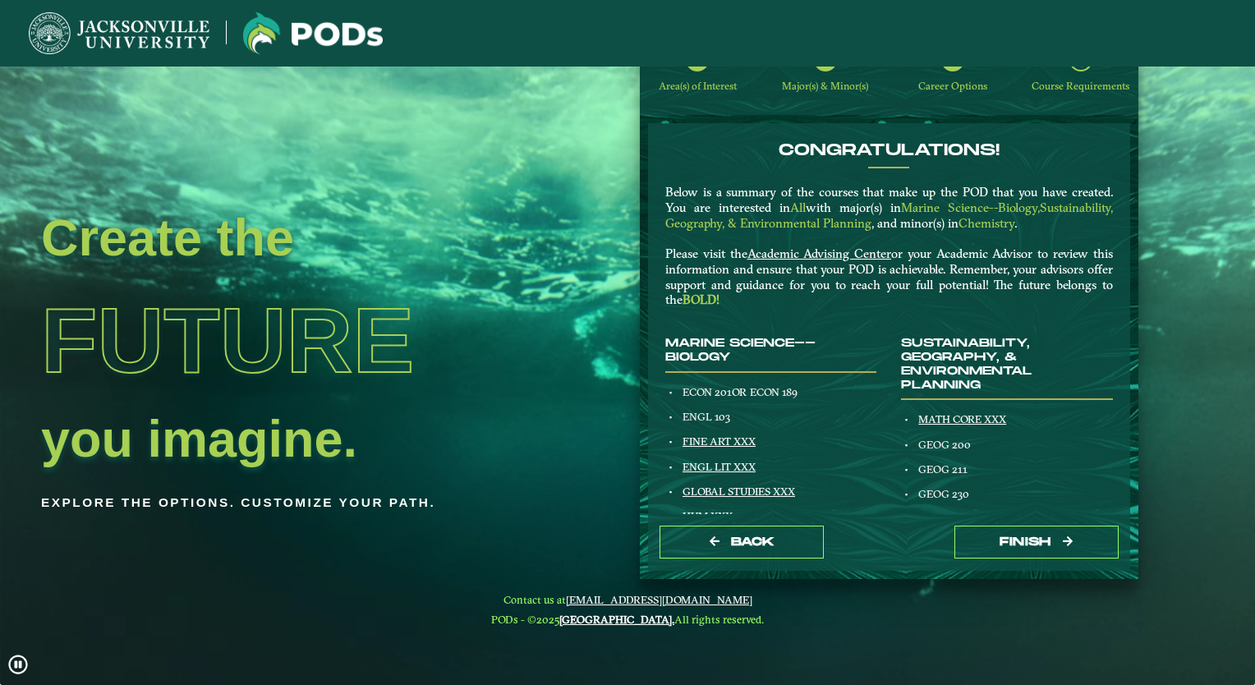
scroll to position [66, 0]
